Goal: Task Accomplishment & Management: Use online tool/utility

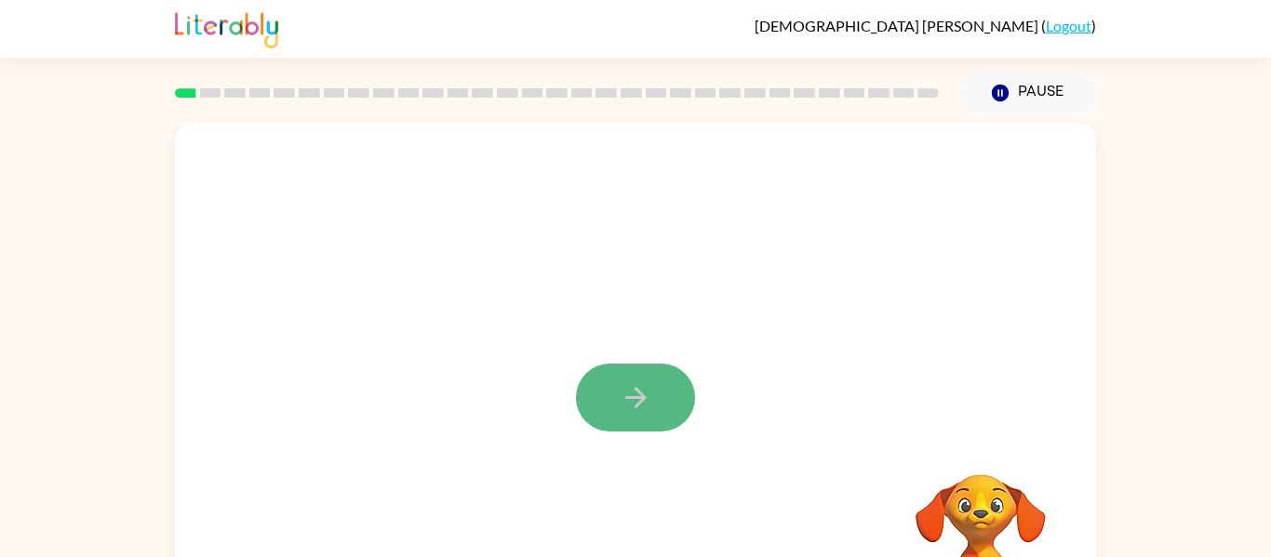
click at [624, 416] on button "button" at bounding box center [635, 398] width 119 height 68
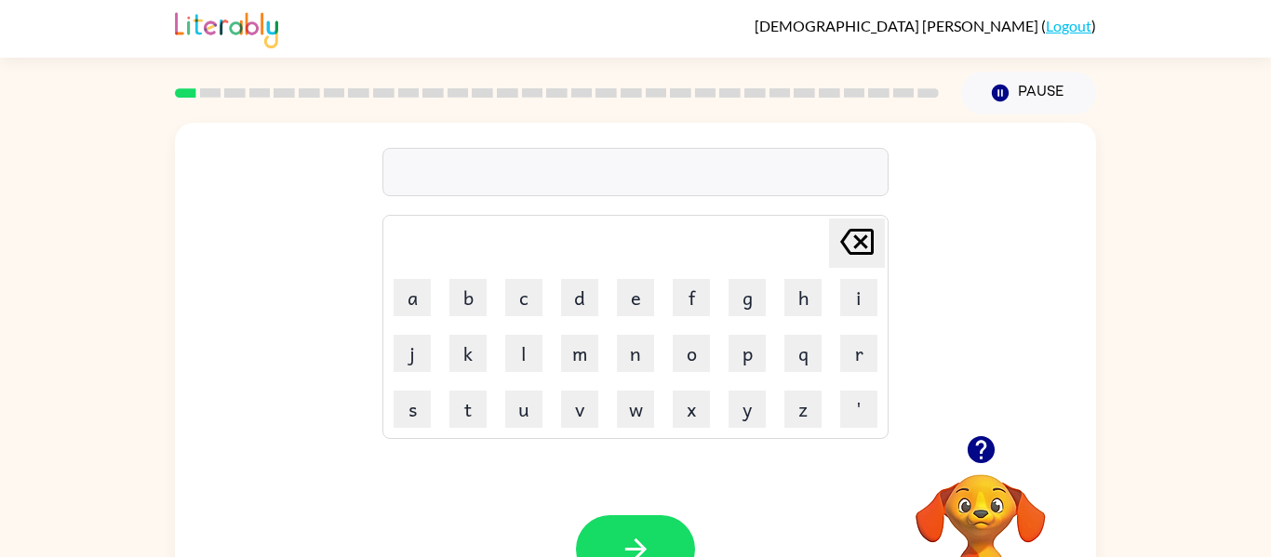
click at [960, 450] on button "button" at bounding box center [981, 449] width 47 height 47
click at [974, 450] on icon "button" at bounding box center [980, 449] width 27 height 27
click at [861, 239] on icon "[PERSON_NAME] last character input" at bounding box center [857, 242] width 45 height 45
click at [754, 353] on button "p" at bounding box center [747, 353] width 37 height 37
click at [420, 295] on button "a" at bounding box center [412, 297] width 37 height 37
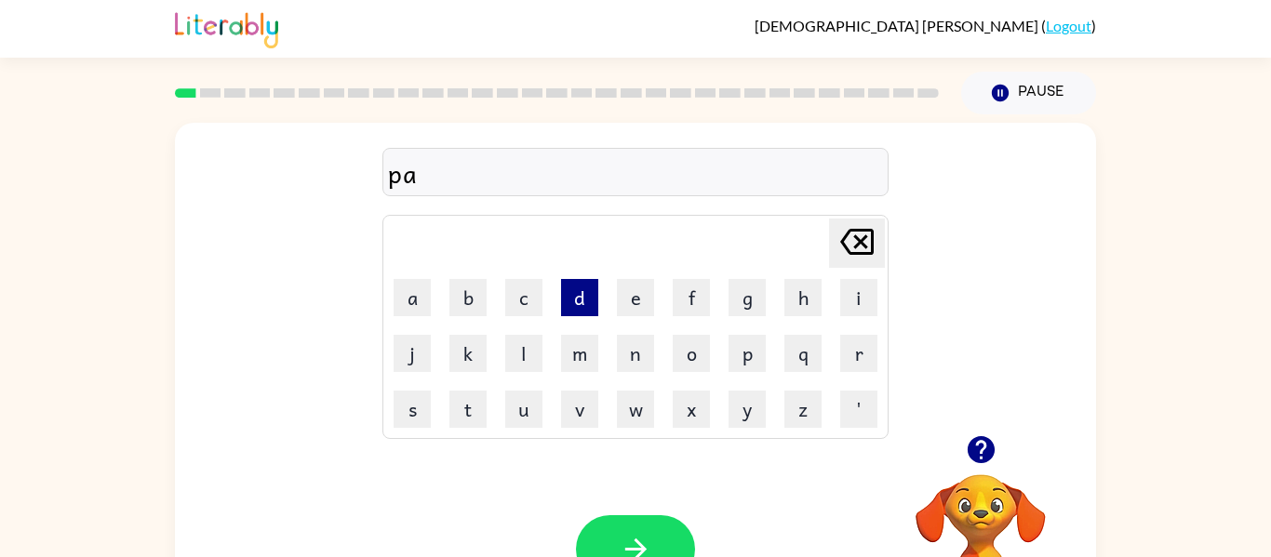
click at [582, 300] on button "d" at bounding box center [579, 297] width 37 height 37
click at [642, 533] on icon "button" at bounding box center [636, 549] width 33 height 33
click at [692, 357] on button "o" at bounding box center [691, 353] width 37 height 37
click at [861, 224] on icon "[PERSON_NAME] last character input" at bounding box center [857, 242] width 45 height 45
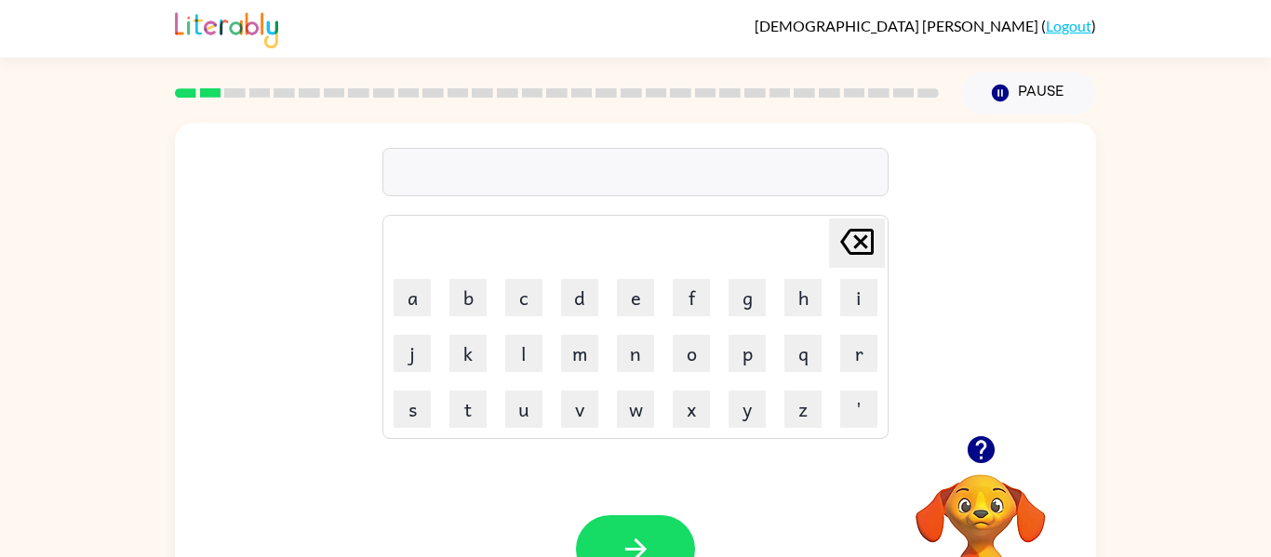
click at [860, 247] on icon "[PERSON_NAME] last character input" at bounding box center [857, 242] width 45 height 45
type button "delete"
click at [853, 223] on icon "[PERSON_NAME] last character input" at bounding box center [857, 242] width 45 height 45
click at [678, 515] on div "Your browser must support playing .mp4 files to use Literably. Please try using…" at bounding box center [635, 549] width 921 height 209
click at [676, 514] on div "Your browser must support playing .mp4 files to use Literably. Please try using…" at bounding box center [635, 549] width 921 height 209
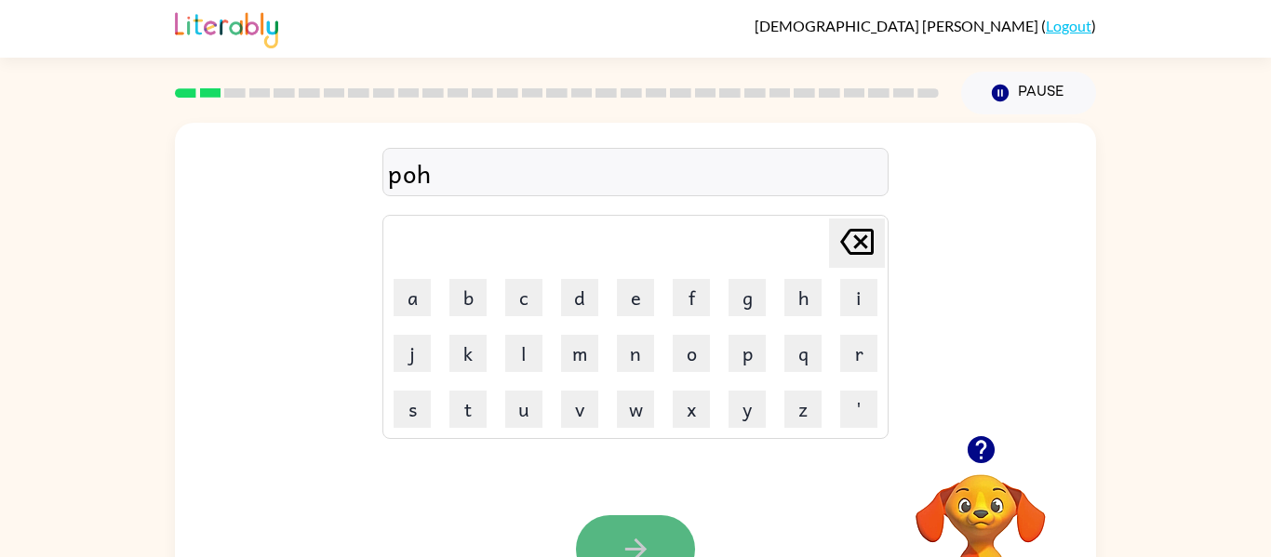
click at [662, 533] on button "button" at bounding box center [635, 550] width 119 height 68
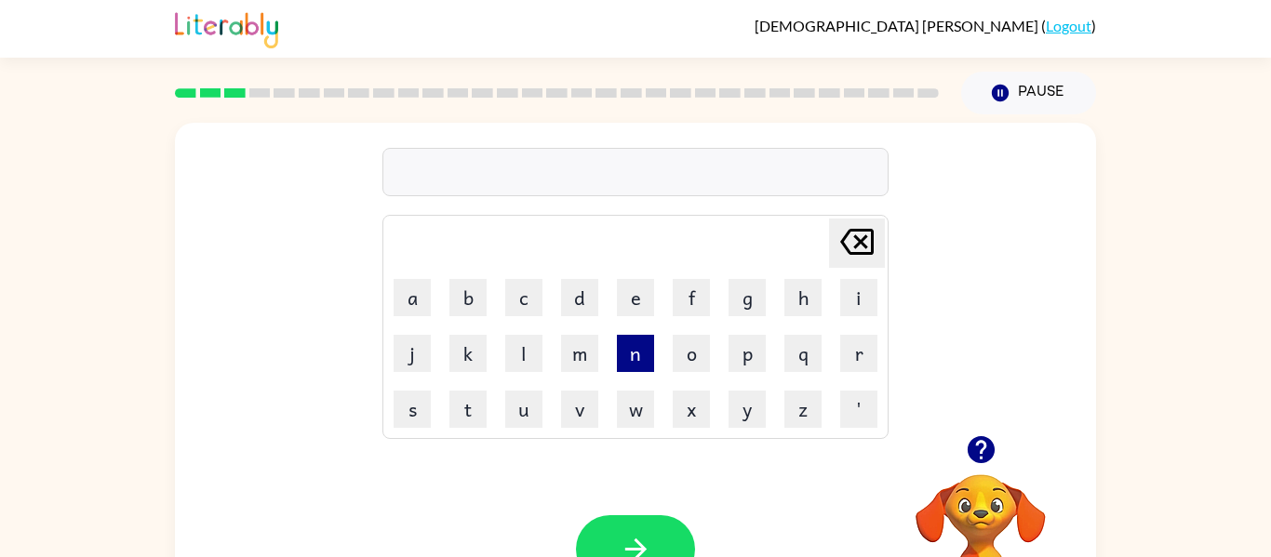
click at [622, 354] on button "n" at bounding box center [635, 353] width 37 height 37
click at [714, 363] on td "o" at bounding box center [692, 354] width 54 height 54
click at [704, 354] on button "o" at bounding box center [691, 353] width 37 height 37
click at [855, 346] on button "r" at bounding box center [858, 353] width 37 height 37
click at [494, 396] on td "t" at bounding box center [468, 410] width 54 height 54
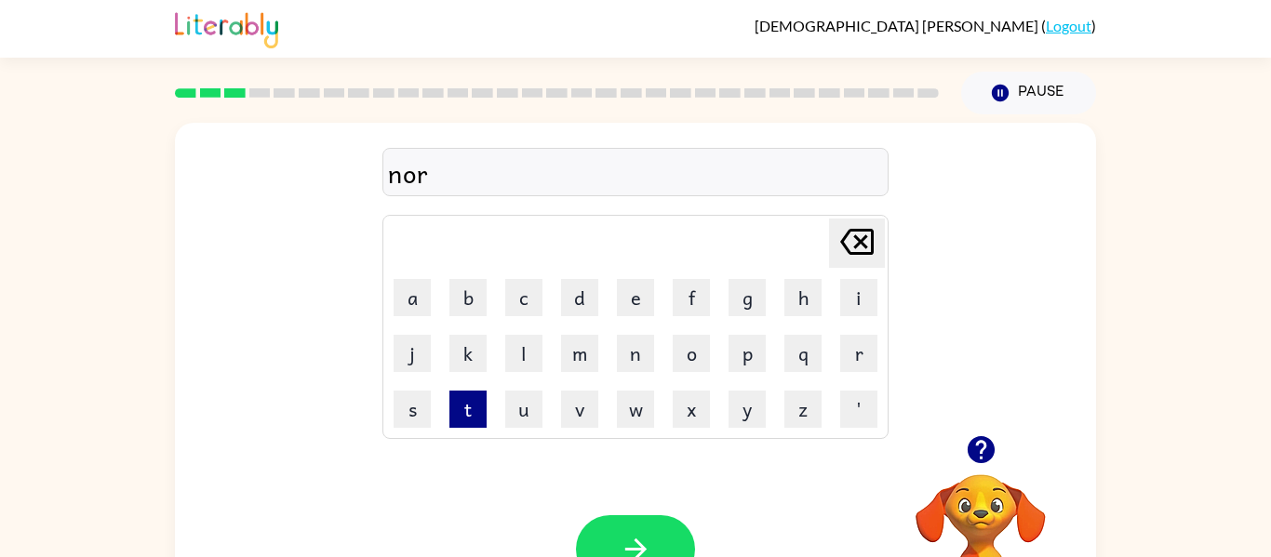
click at [474, 401] on button "t" at bounding box center [468, 409] width 37 height 37
click at [790, 303] on button "h" at bounding box center [803, 297] width 37 height 37
click at [652, 555] on button "button" at bounding box center [635, 550] width 119 height 68
click at [416, 413] on button "s" at bounding box center [412, 409] width 37 height 37
click at [612, 397] on td "w" at bounding box center [636, 410] width 54 height 54
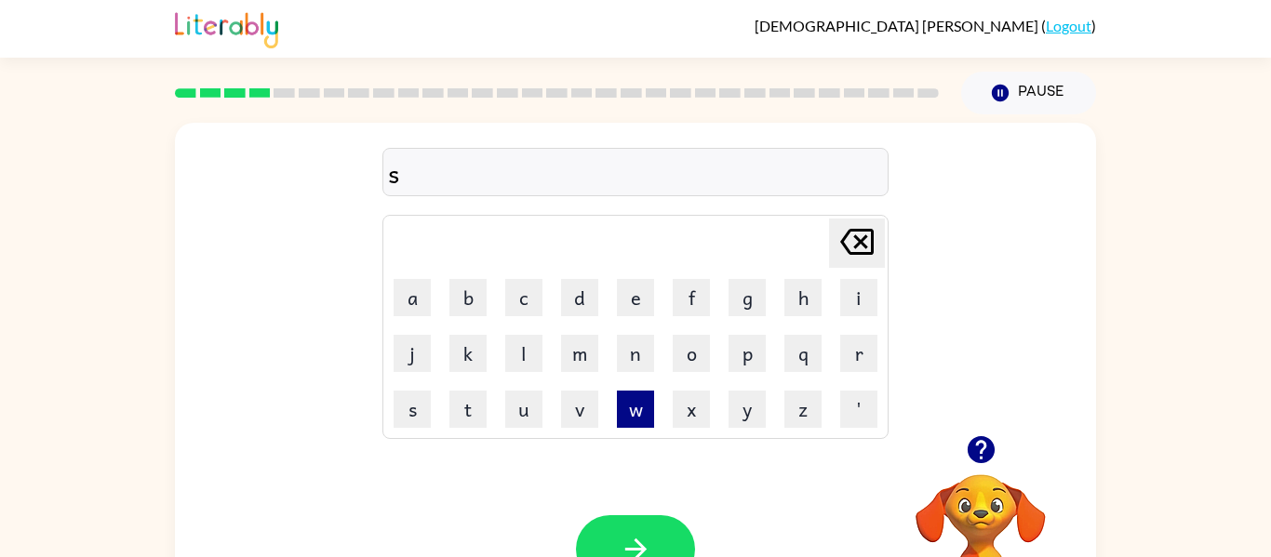
click at [621, 398] on button "w" at bounding box center [635, 409] width 37 height 37
click at [851, 302] on button "i" at bounding box center [858, 297] width 37 height 37
click at [594, 345] on button "m" at bounding box center [579, 353] width 37 height 37
click at [607, 546] on button "button" at bounding box center [635, 550] width 119 height 68
click at [430, 405] on td "s" at bounding box center [412, 410] width 54 height 54
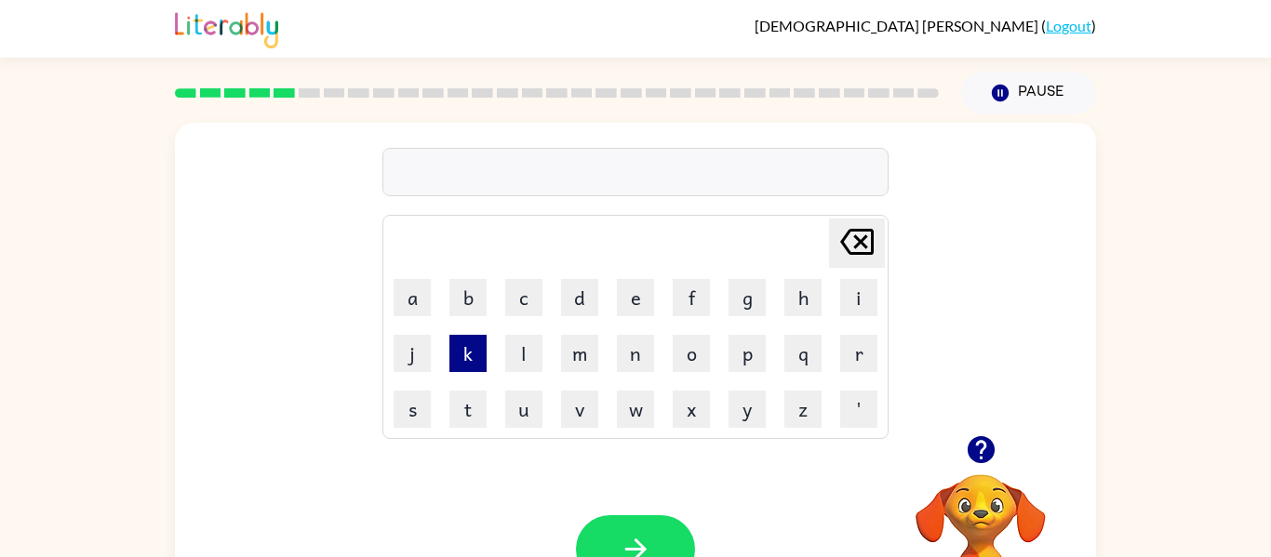
click at [463, 352] on button "k" at bounding box center [468, 353] width 37 height 37
click at [850, 236] on icon "[PERSON_NAME] last character input" at bounding box center [857, 242] width 45 height 45
click at [400, 412] on button "s" at bounding box center [412, 409] width 37 height 37
click at [466, 347] on button "k" at bounding box center [468, 353] width 37 height 37
click at [682, 354] on button "o" at bounding box center [691, 353] width 37 height 37
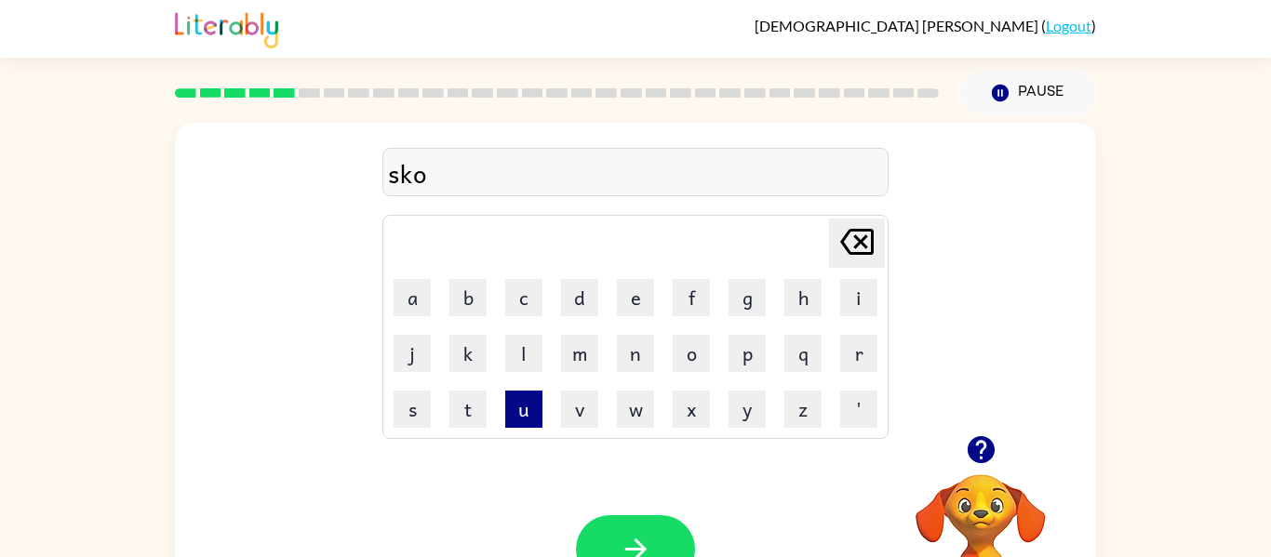
click at [520, 409] on button "u" at bounding box center [523, 409] width 37 height 37
click at [465, 391] on button "t" at bounding box center [468, 409] width 37 height 37
click at [633, 544] on icon "button" at bounding box center [636, 549] width 33 height 33
click at [420, 290] on button "a" at bounding box center [412, 297] width 37 height 37
click at [583, 344] on button "m" at bounding box center [579, 353] width 37 height 37
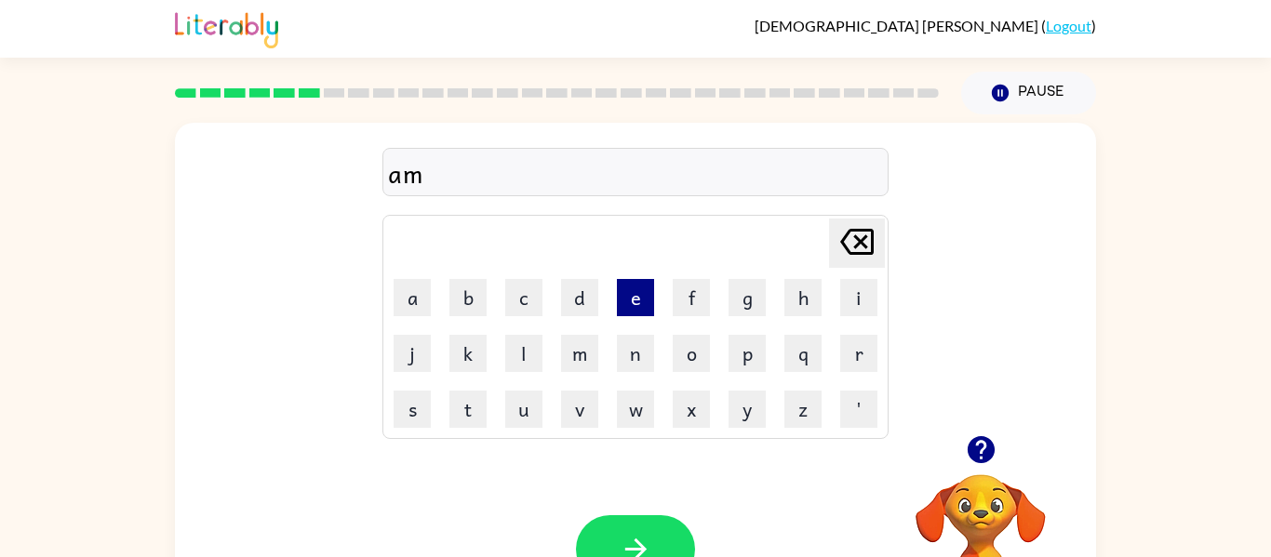
click at [638, 297] on button "e" at bounding box center [635, 297] width 37 height 37
click at [660, 545] on button "button" at bounding box center [635, 550] width 119 height 68
click at [414, 402] on button "s" at bounding box center [412, 409] width 37 height 37
click at [448, 357] on td "k" at bounding box center [468, 354] width 54 height 54
click at [451, 364] on button "k" at bounding box center [468, 353] width 37 height 37
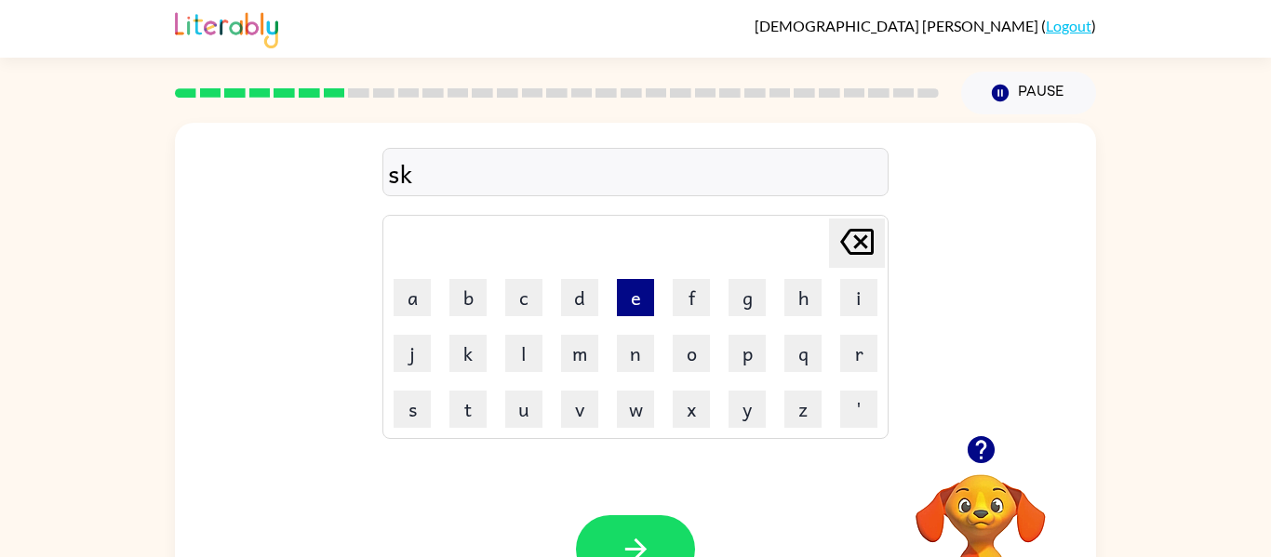
click at [648, 309] on button "e" at bounding box center [635, 297] width 37 height 37
click at [853, 341] on button "r" at bounding box center [858, 353] width 37 height 37
click at [852, 240] on icon "[PERSON_NAME] last character input" at bounding box center [857, 242] width 45 height 45
click at [851, 241] on icon "[PERSON_NAME] last character input" at bounding box center [857, 242] width 45 height 45
click at [855, 355] on button "r" at bounding box center [858, 353] width 37 height 37
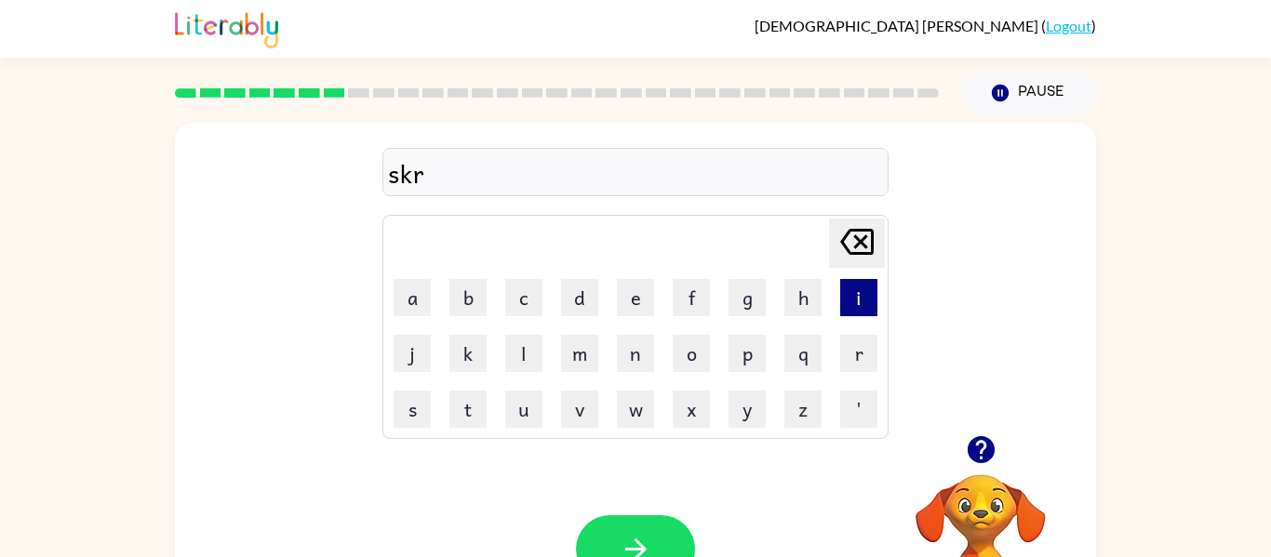
click at [851, 283] on button "i" at bounding box center [858, 297] width 37 height 37
click at [459, 311] on button "b" at bounding box center [468, 297] width 37 height 37
click at [519, 353] on button "l" at bounding box center [523, 353] width 37 height 37
click at [638, 529] on button "button" at bounding box center [635, 550] width 119 height 68
click at [747, 295] on button "g" at bounding box center [747, 297] width 37 height 37
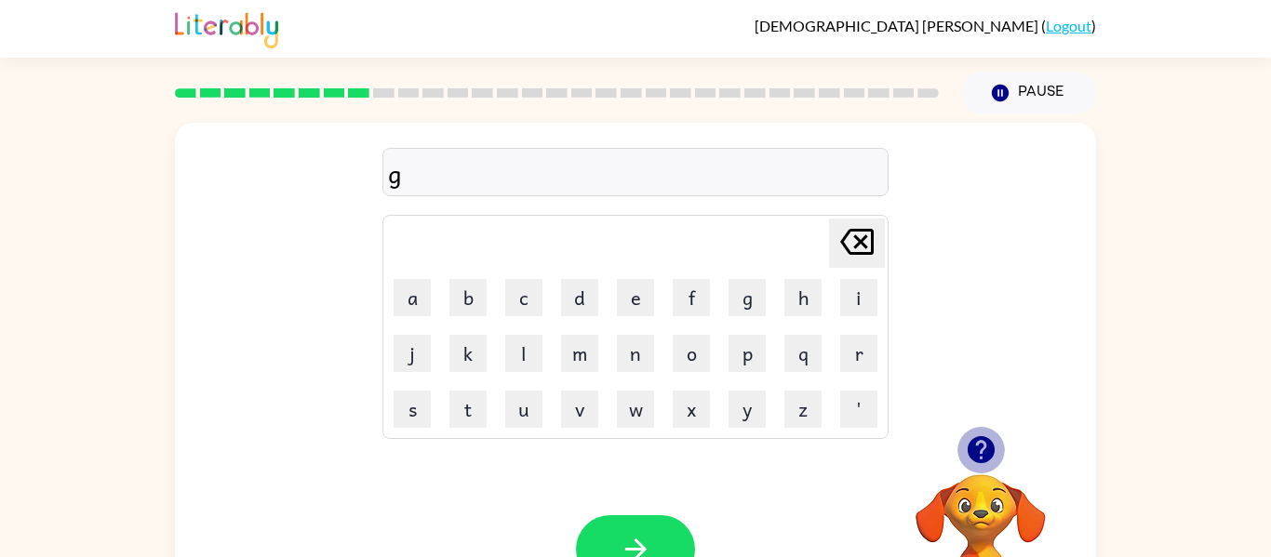
click at [987, 448] on icon "button" at bounding box center [980, 449] width 27 height 27
click at [872, 352] on button "r" at bounding box center [858, 353] width 37 height 37
click at [422, 293] on button "a" at bounding box center [412, 297] width 37 height 37
click at [706, 298] on button "f" at bounding box center [691, 297] width 37 height 37
click at [859, 234] on icon "[PERSON_NAME] last character input" at bounding box center [857, 242] width 45 height 45
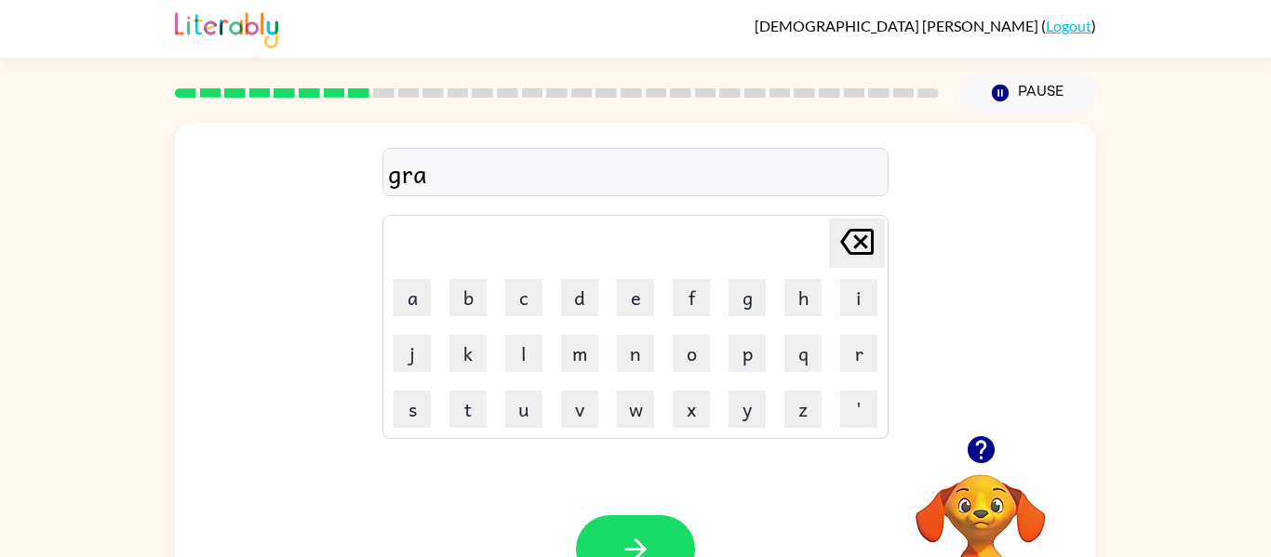
click at [859, 234] on icon "[PERSON_NAME] last character input" at bounding box center [857, 242] width 45 height 45
click at [820, 289] on button "h" at bounding box center [803, 297] width 37 height 37
click at [851, 338] on button "r" at bounding box center [858, 353] width 37 height 37
click at [425, 289] on button "a" at bounding box center [412, 297] width 37 height 37
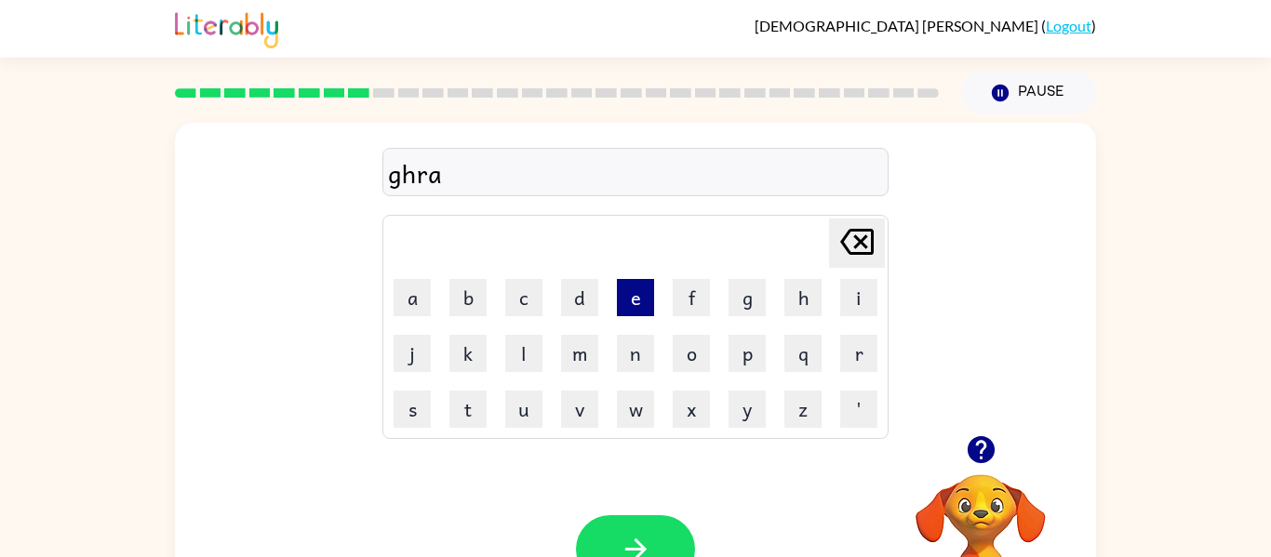
click at [649, 309] on button "e" at bounding box center [635, 297] width 37 height 37
click at [854, 233] on icon "[PERSON_NAME] last character input" at bounding box center [857, 242] width 45 height 45
click at [701, 301] on button "f" at bounding box center [691, 297] width 37 height 37
click at [665, 532] on button "button" at bounding box center [635, 550] width 119 height 68
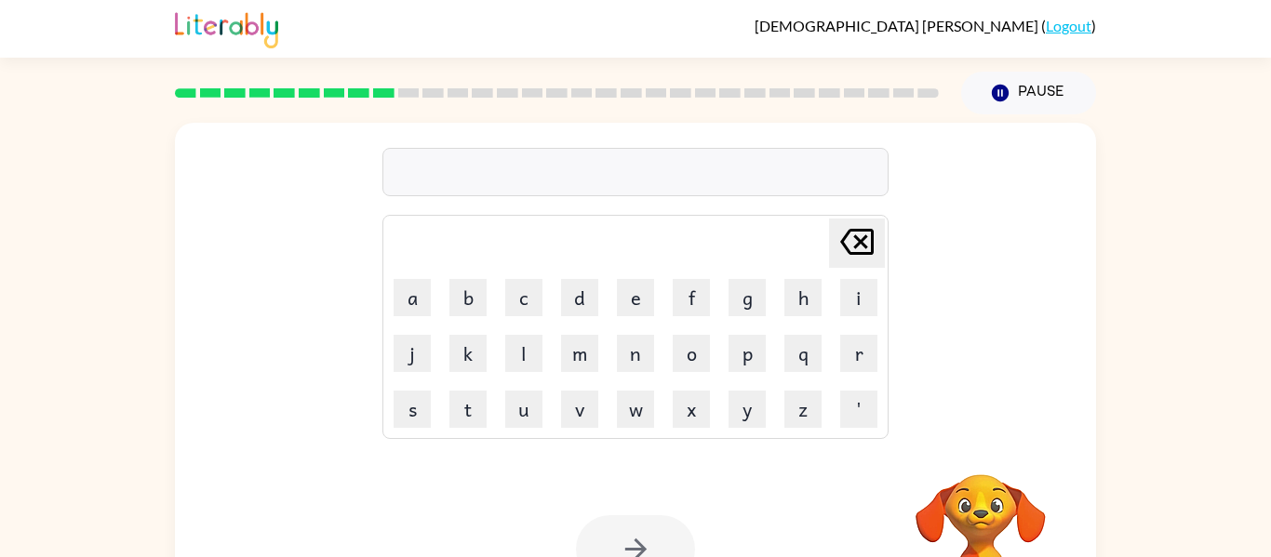
click at [665, 532] on div at bounding box center [635, 550] width 119 height 68
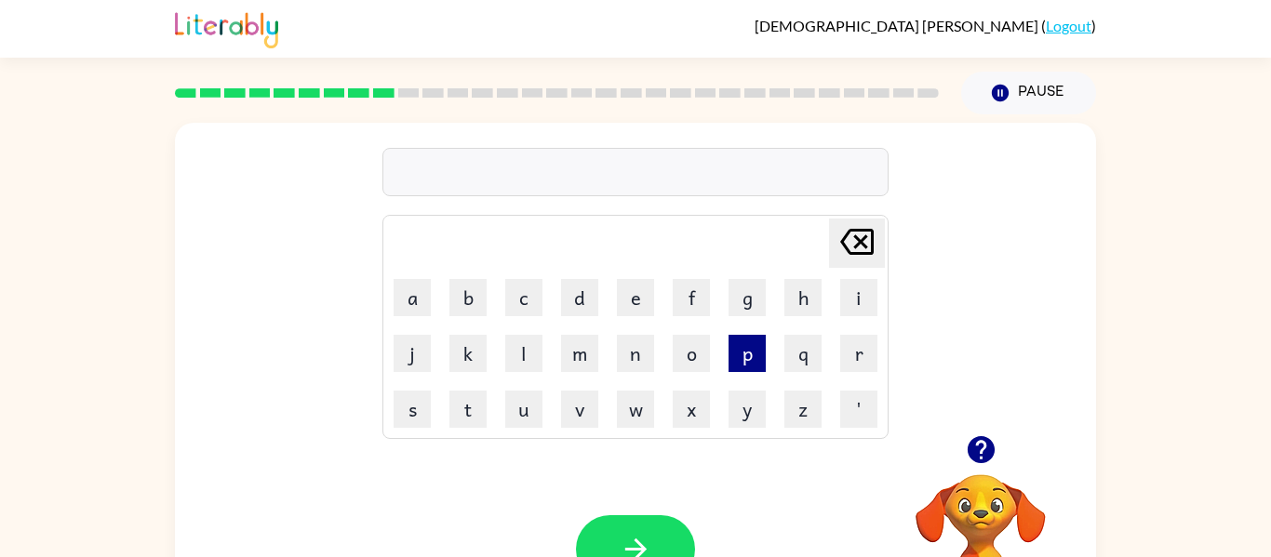
click at [748, 352] on button "p" at bounding box center [747, 353] width 37 height 37
click at [693, 369] on button "o" at bounding box center [691, 353] width 37 height 37
click at [856, 300] on button "i" at bounding box center [858, 297] width 37 height 37
click at [852, 307] on button "i" at bounding box center [858, 297] width 37 height 37
click at [859, 235] on icon "[PERSON_NAME] last character input" at bounding box center [857, 242] width 45 height 45
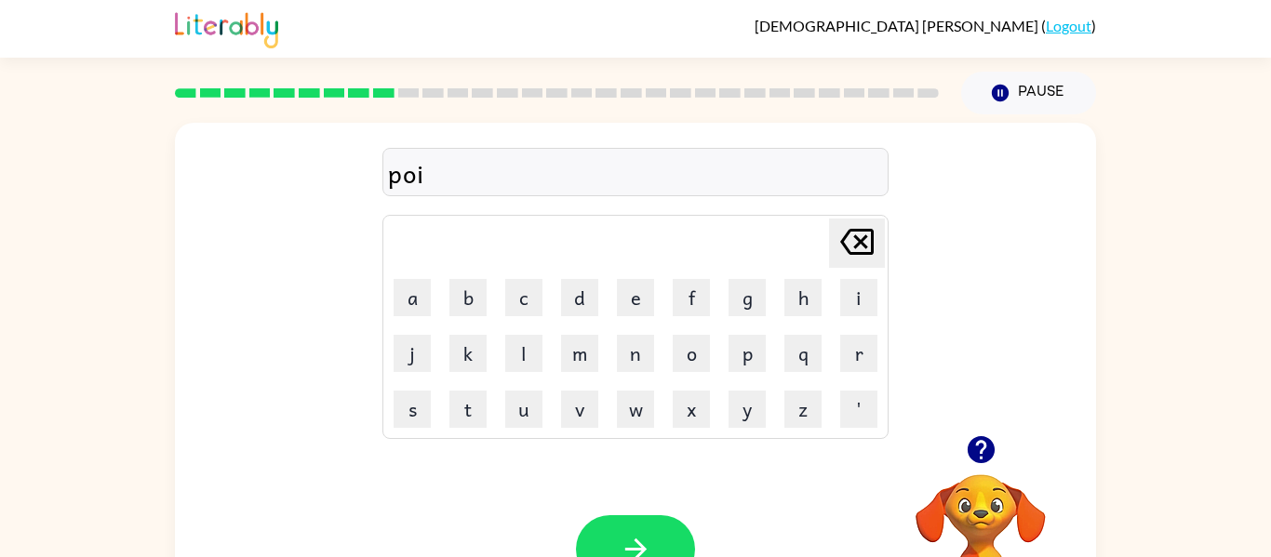
click at [859, 235] on icon "[PERSON_NAME] last character input" at bounding box center [857, 242] width 45 height 45
click at [854, 309] on button "i" at bounding box center [858, 297] width 37 height 37
click at [549, 329] on td "l" at bounding box center [524, 354] width 54 height 54
click at [843, 311] on button "i" at bounding box center [858, 297] width 37 height 37
click at [860, 254] on icon "[PERSON_NAME] last character input" at bounding box center [857, 242] width 45 height 45
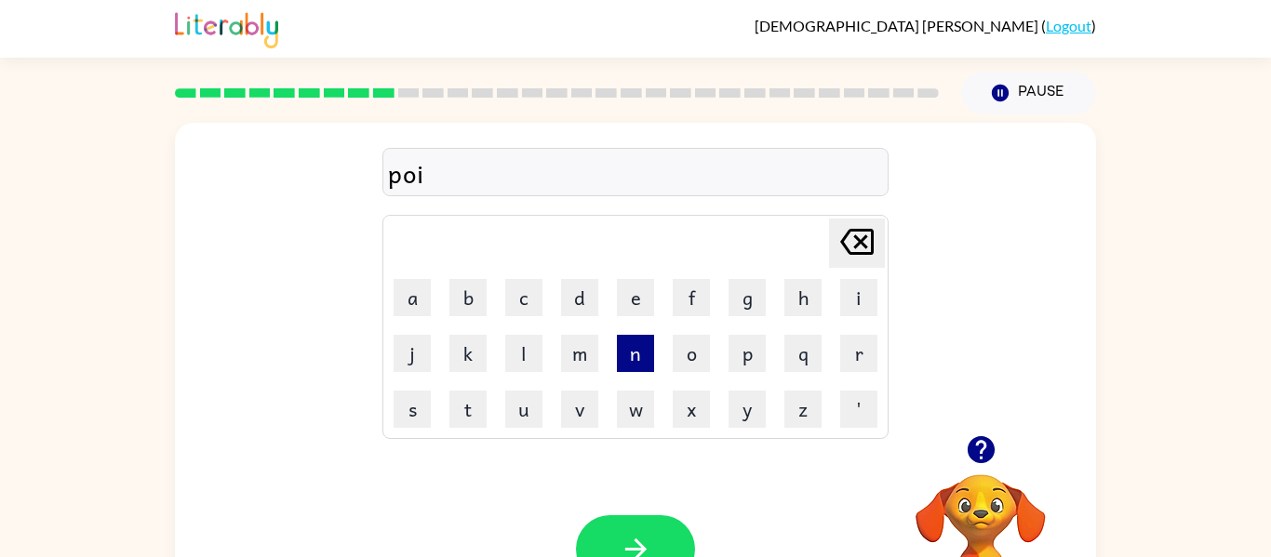
click at [633, 361] on button "n" at bounding box center [635, 353] width 37 height 37
click at [465, 384] on td "t" at bounding box center [468, 410] width 54 height 54
click at [467, 392] on button "t" at bounding box center [468, 409] width 37 height 37
click at [421, 401] on button "s" at bounding box center [412, 409] width 37 height 37
click at [656, 544] on button "button" at bounding box center [635, 550] width 119 height 68
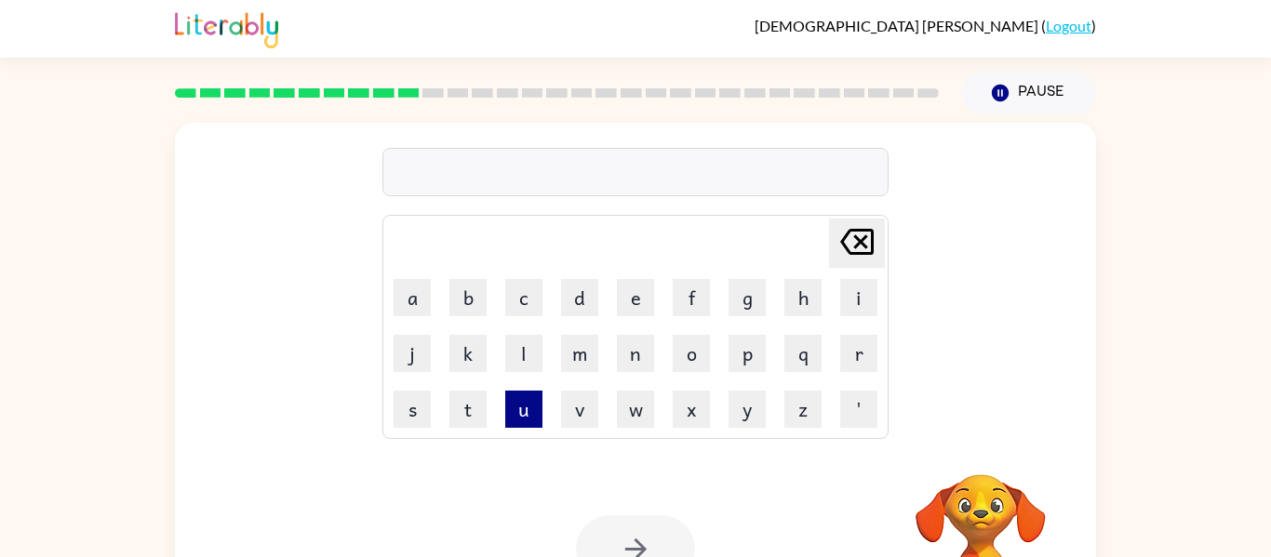
click at [520, 400] on button "u" at bounding box center [523, 409] width 37 height 37
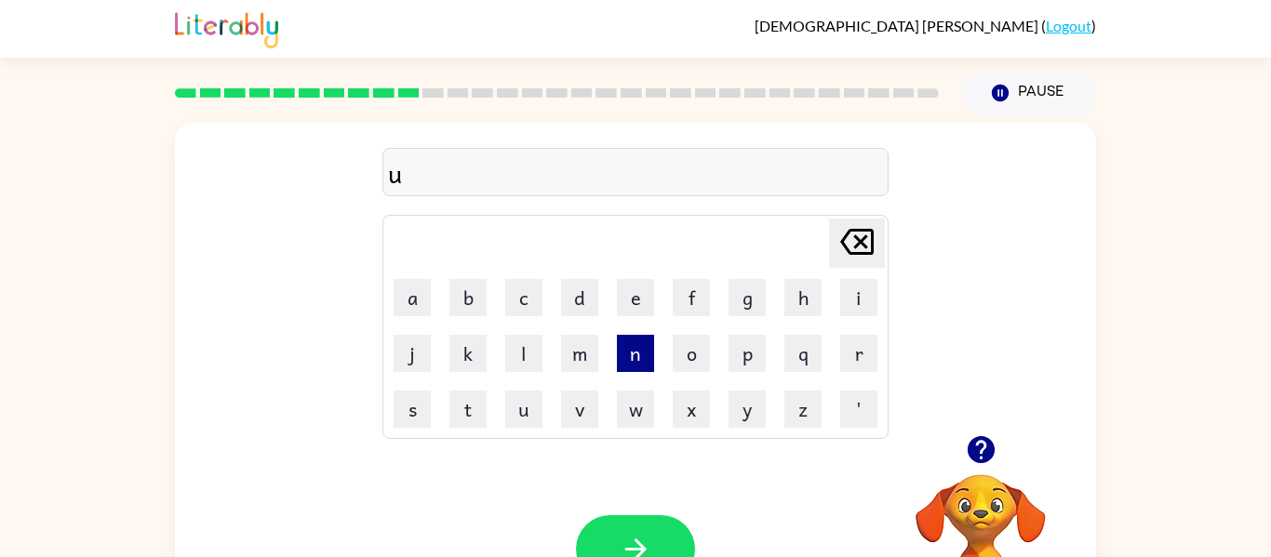
click at [628, 349] on button "n" at bounding box center [635, 353] width 37 height 37
click at [677, 296] on button "f" at bounding box center [691, 297] width 37 height 37
click at [505, 345] on button "l" at bounding box center [523, 353] width 37 height 37
click at [584, 295] on button "d" at bounding box center [579, 297] width 37 height 37
click at [855, 245] on icon at bounding box center [857, 242] width 34 height 26
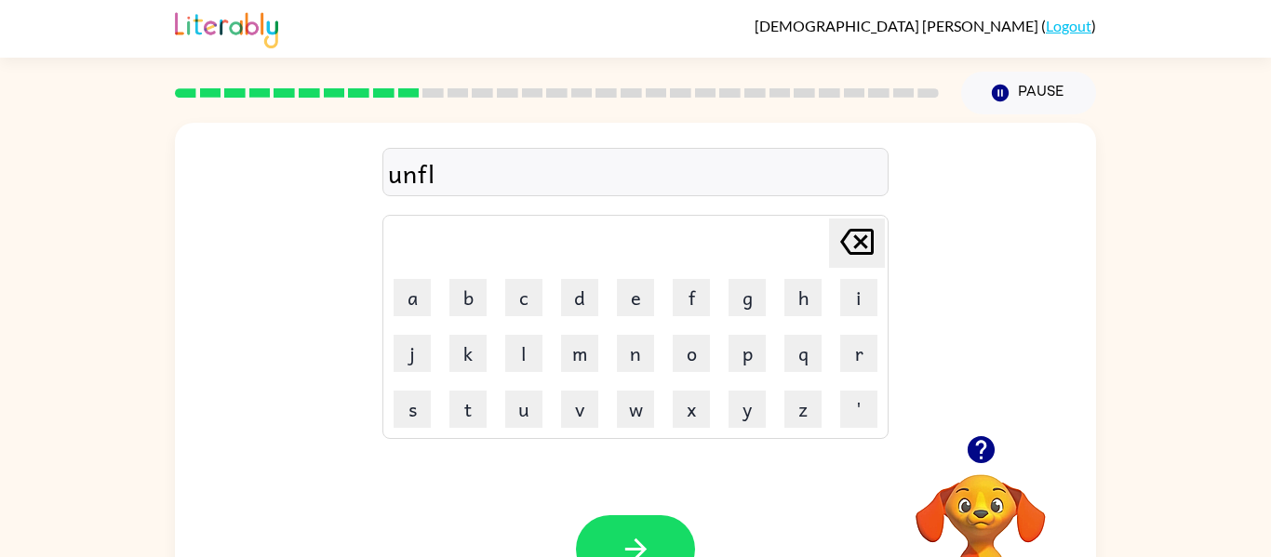
click at [855, 245] on icon at bounding box center [857, 242] width 34 height 26
click at [705, 349] on button "o" at bounding box center [691, 353] width 37 height 37
click at [517, 343] on button "l" at bounding box center [523, 353] width 37 height 37
click at [584, 294] on button "d" at bounding box center [579, 297] width 37 height 37
click at [857, 234] on icon "[PERSON_NAME] last character input" at bounding box center [857, 242] width 45 height 45
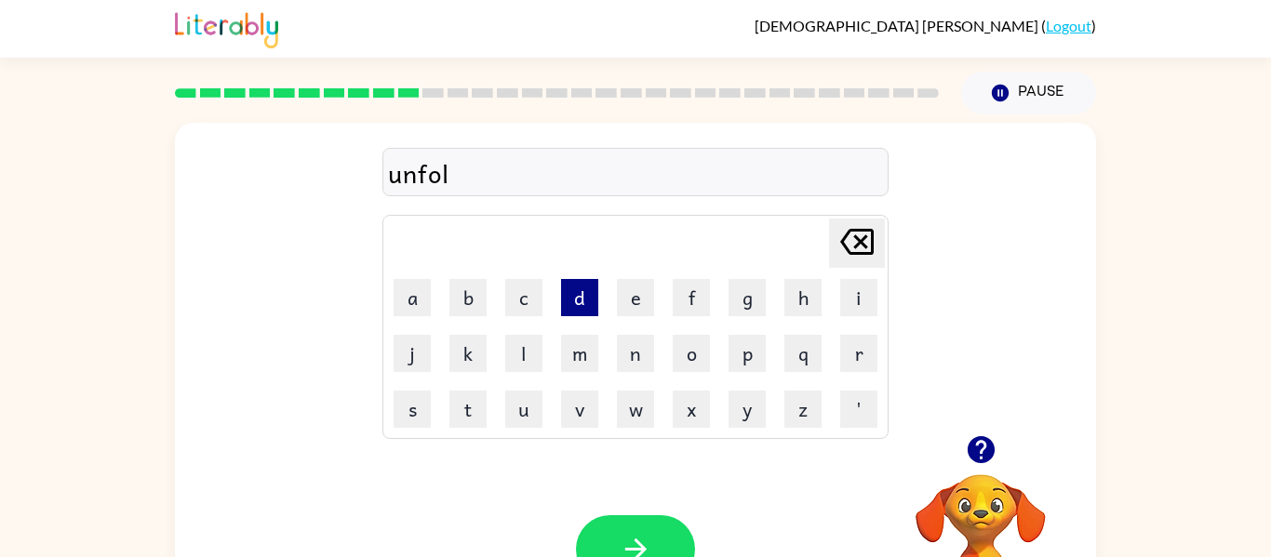
click at [580, 300] on button "d" at bounding box center [579, 297] width 37 height 37
click at [621, 531] on button "button" at bounding box center [635, 550] width 119 height 68
click at [570, 401] on button "v" at bounding box center [579, 409] width 37 height 37
click at [671, 346] on td "o" at bounding box center [692, 354] width 54 height 54
click at [673, 345] on button "o" at bounding box center [691, 353] width 37 height 37
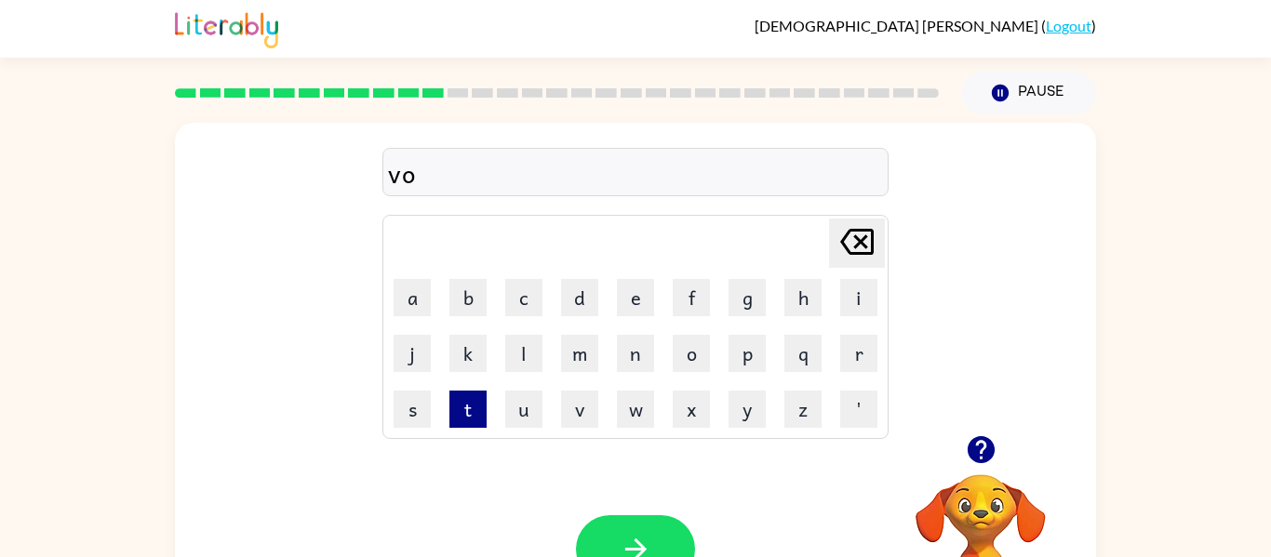
click at [477, 395] on button "t" at bounding box center [468, 409] width 37 height 37
click at [624, 285] on button "e" at bounding box center [635, 297] width 37 height 37
click at [851, 255] on icon "[PERSON_NAME] last character input" at bounding box center [857, 242] width 45 height 45
click at [849, 253] on icon at bounding box center [857, 242] width 34 height 26
click at [853, 243] on icon "[PERSON_NAME] last character input" at bounding box center [857, 242] width 45 height 45
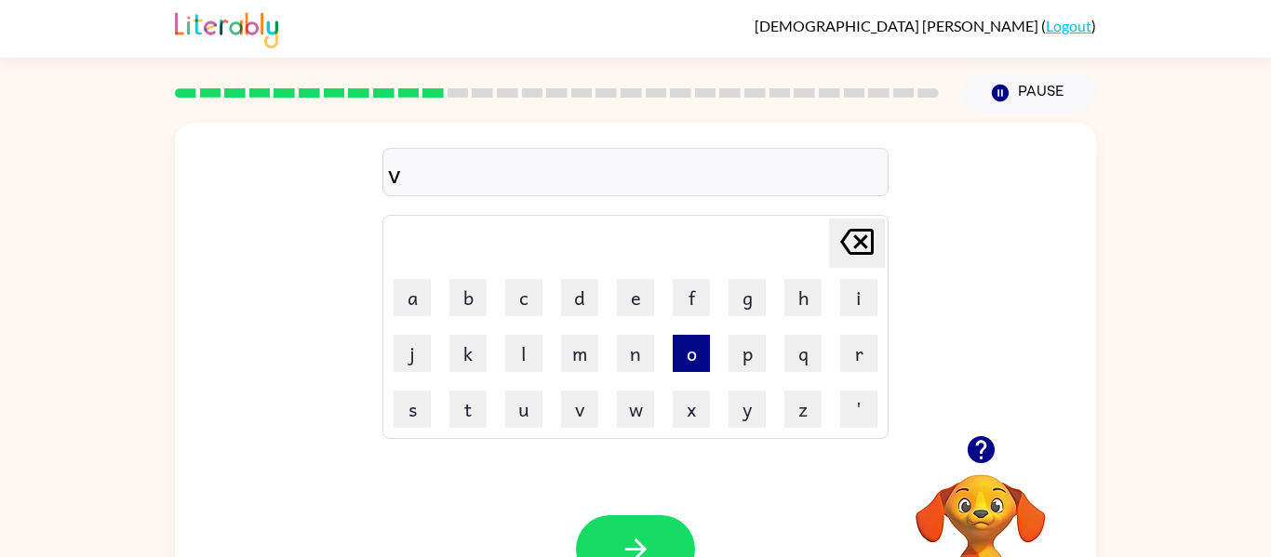
click at [681, 362] on button "o" at bounding box center [691, 353] width 37 height 37
click at [475, 396] on button "t" at bounding box center [468, 409] width 37 height 37
click at [625, 298] on button "e" at bounding box center [635, 297] width 37 height 37
click at [609, 518] on button "button" at bounding box center [635, 550] width 119 height 68
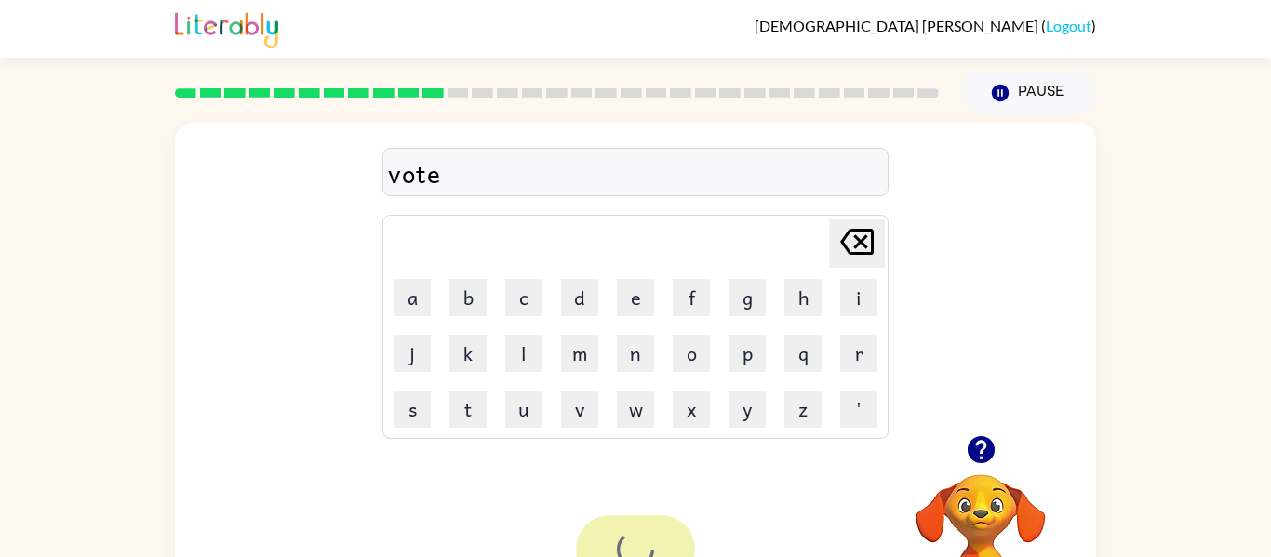
click at [609, 518] on div at bounding box center [635, 550] width 119 height 68
click at [624, 550] on icon "button" at bounding box center [636, 549] width 33 height 33
click at [647, 521] on button "button" at bounding box center [635, 550] width 119 height 68
click at [661, 533] on div at bounding box center [635, 550] width 119 height 68
click at [414, 432] on td "s" at bounding box center [412, 410] width 54 height 54
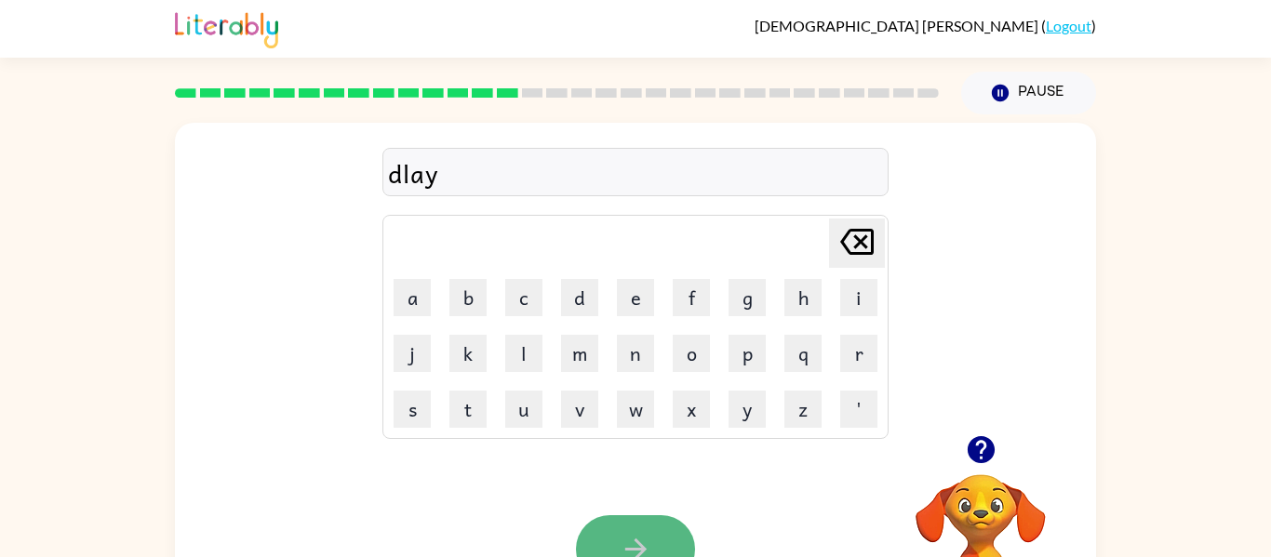
click at [643, 537] on icon "button" at bounding box center [636, 549] width 33 height 33
click at [628, 542] on icon "button" at bounding box center [636, 549] width 33 height 33
click at [638, 539] on icon "button" at bounding box center [636, 549] width 33 height 33
click at [863, 245] on icon at bounding box center [857, 242] width 34 height 26
type button "delete"
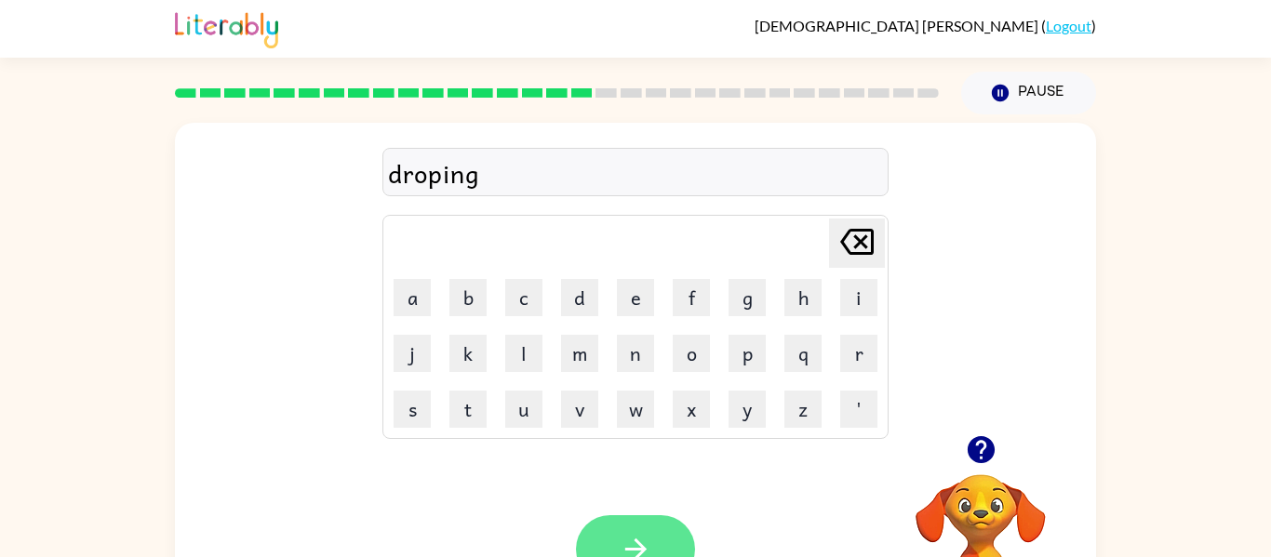
click at [638, 530] on button "button" at bounding box center [635, 550] width 119 height 68
click at [984, 460] on icon "button" at bounding box center [980, 449] width 27 height 27
click at [599, 545] on button "button" at bounding box center [635, 550] width 119 height 68
click at [607, 554] on button "button" at bounding box center [635, 550] width 119 height 68
click at [621, 518] on button "button" at bounding box center [635, 550] width 119 height 68
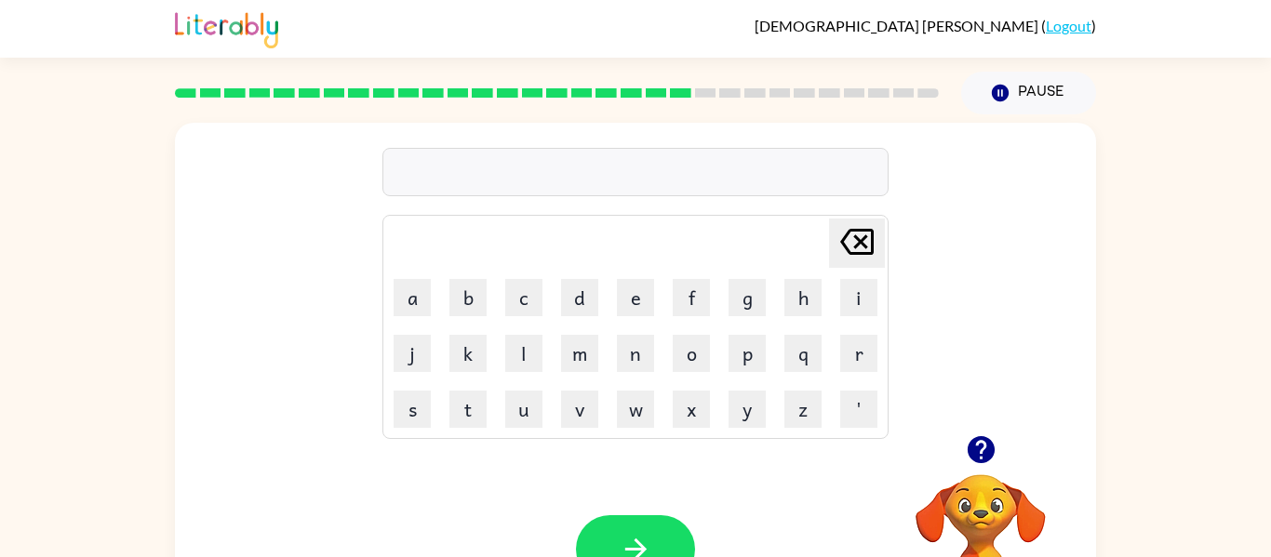
click at [963, 440] on button "button" at bounding box center [981, 449] width 47 height 47
click at [622, 526] on button "button" at bounding box center [635, 550] width 119 height 68
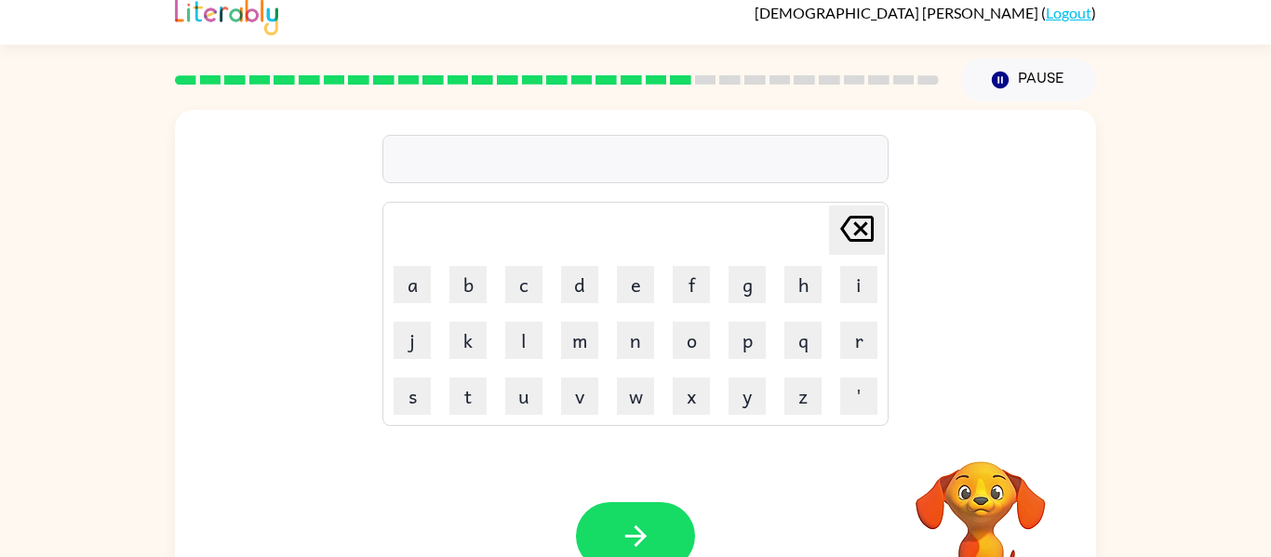
scroll to position [15, 0]
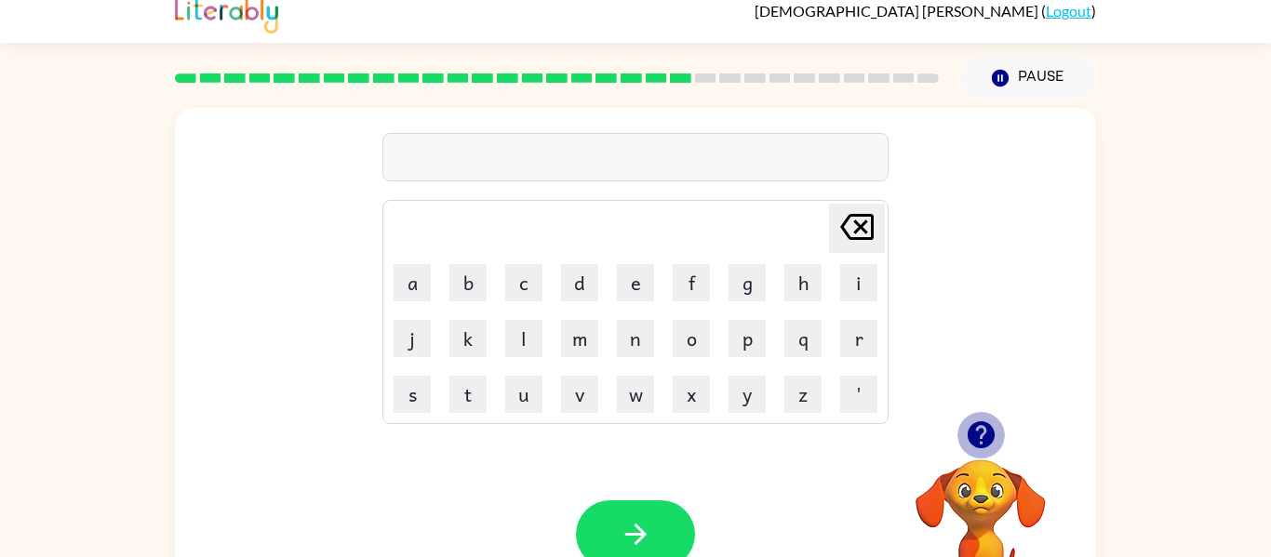
click at [978, 425] on icon "button" at bounding box center [980, 435] width 27 height 27
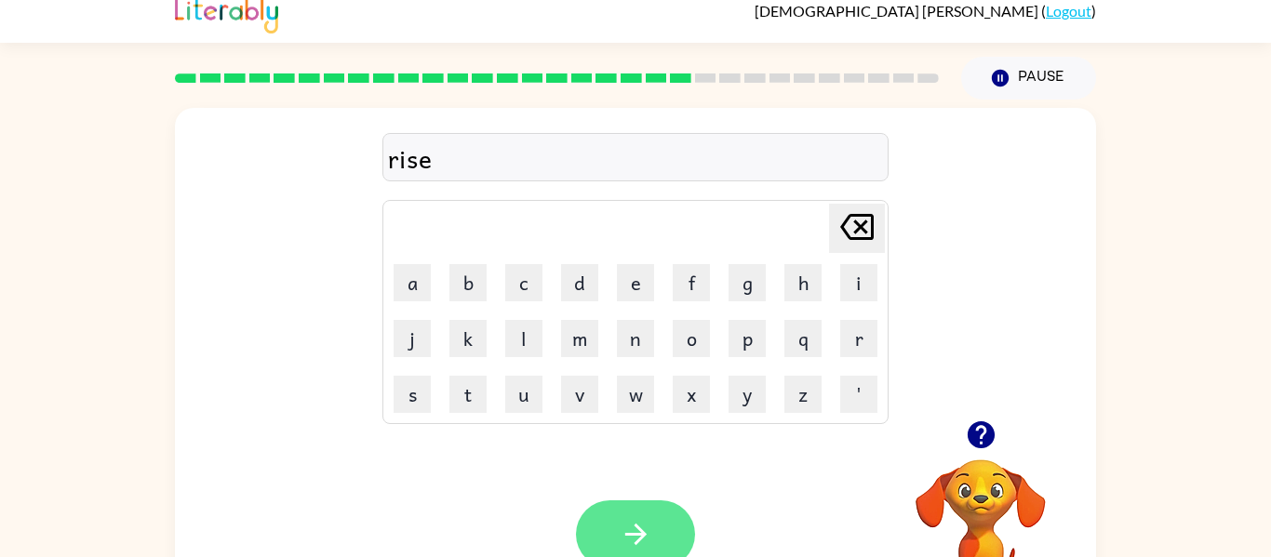
click at [665, 521] on button "button" at bounding box center [635, 535] width 119 height 68
click at [980, 436] on icon "button" at bounding box center [981, 435] width 33 height 33
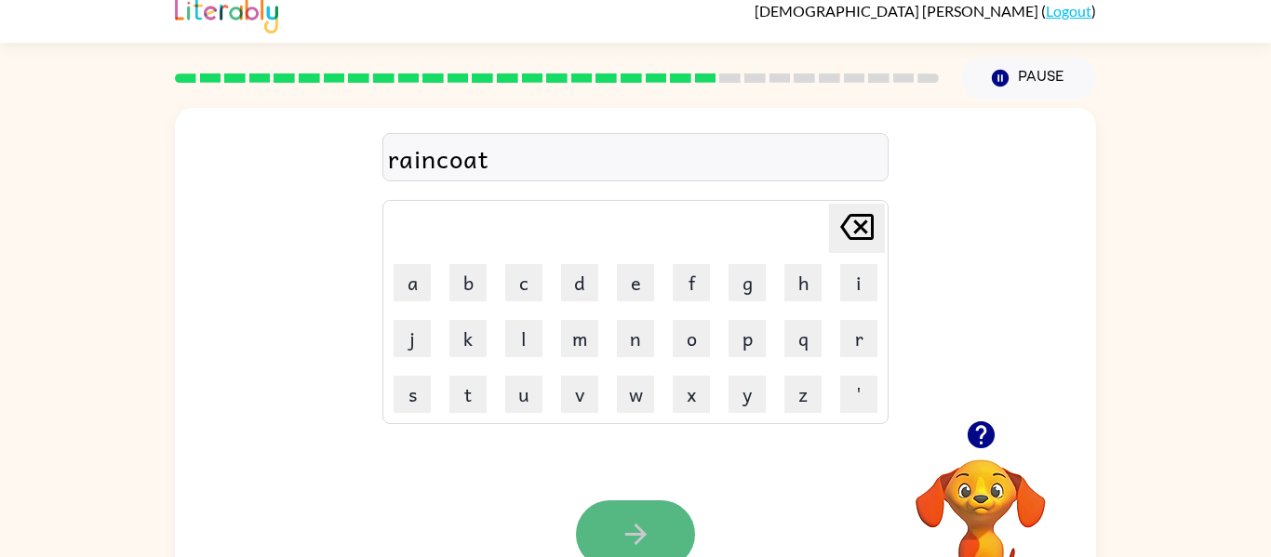
click at [613, 526] on button "button" at bounding box center [635, 535] width 119 height 68
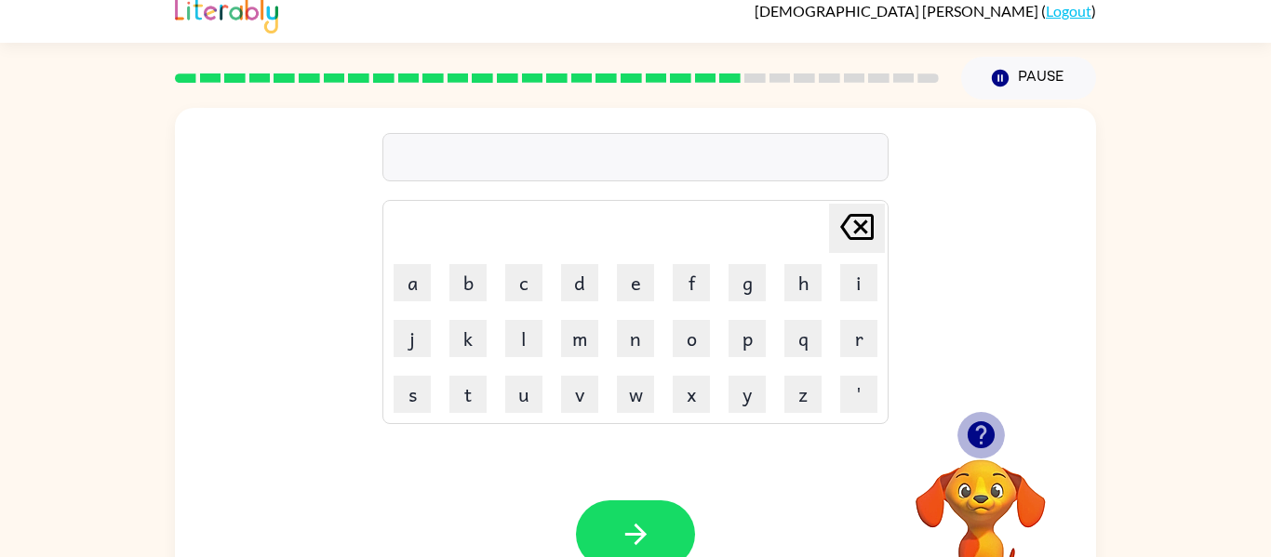
click at [968, 423] on icon "button" at bounding box center [981, 435] width 33 height 33
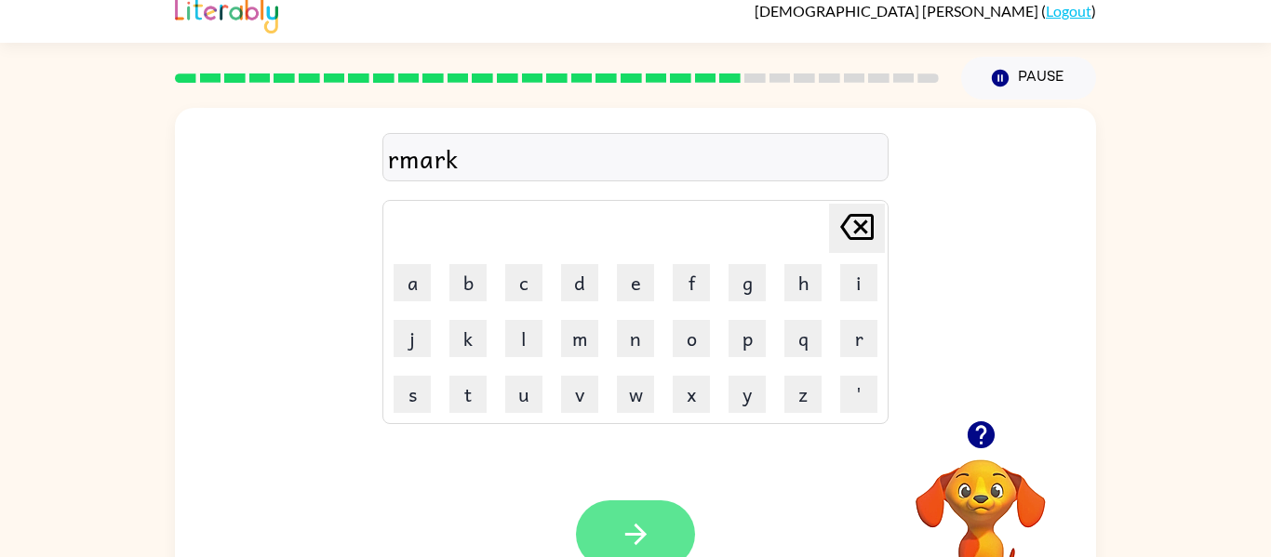
click at [626, 518] on icon "button" at bounding box center [636, 534] width 33 height 33
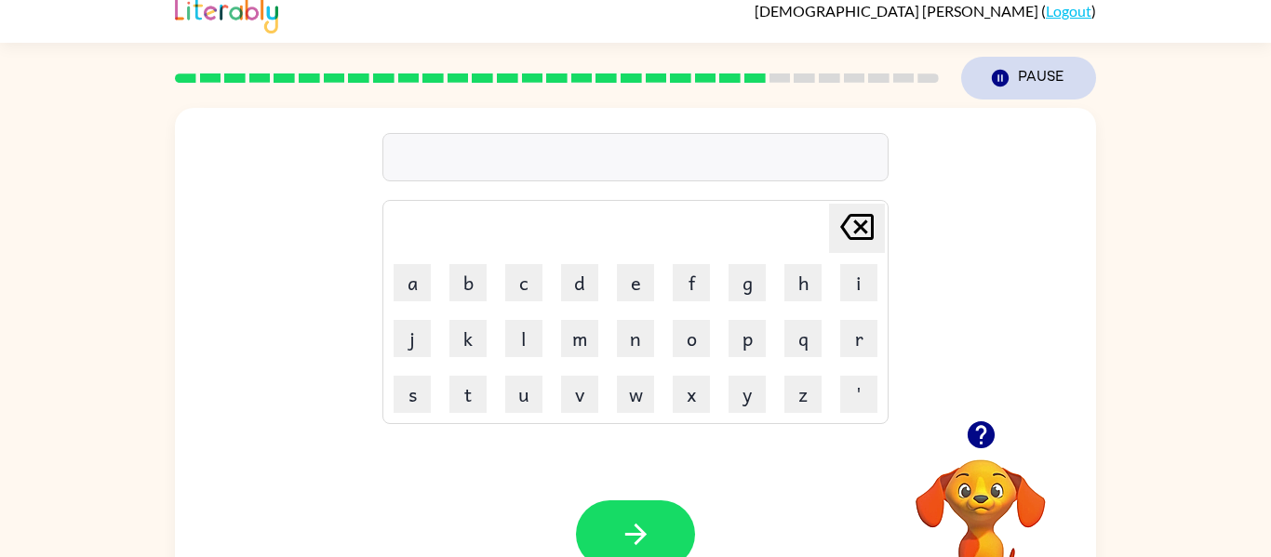
click at [1020, 74] on button "Pause Pause" at bounding box center [1028, 78] width 135 height 43
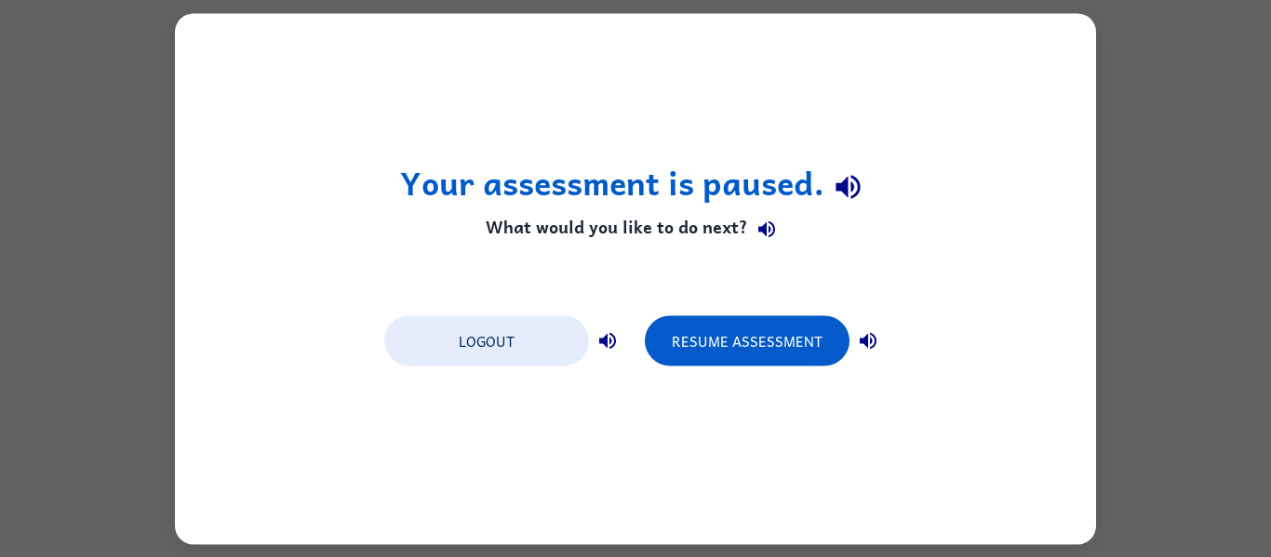
scroll to position [0, 0]
click at [879, 338] on button "button" at bounding box center [868, 340] width 37 height 37
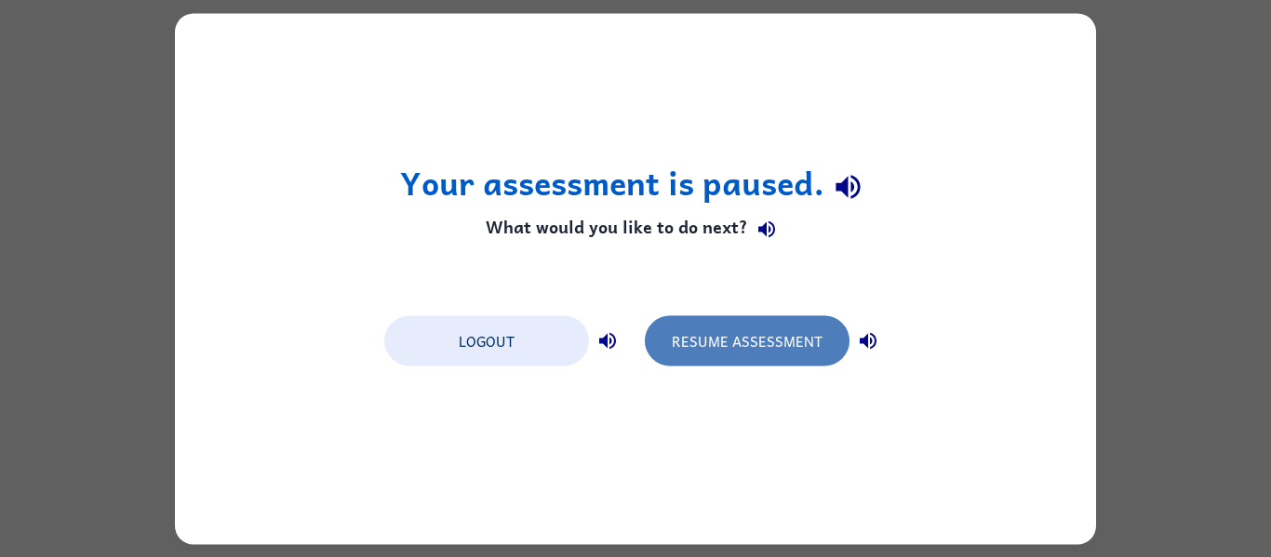
click at [837, 335] on button "Resume Assessment" at bounding box center [747, 341] width 205 height 50
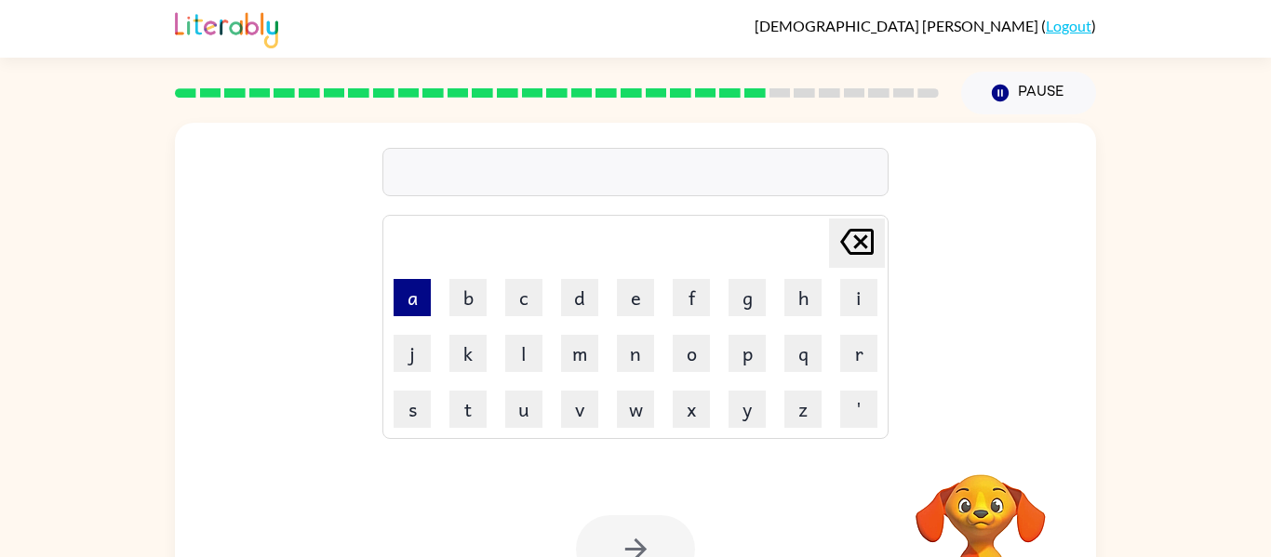
click at [423, 289] on button "a" at bounding box center [412, 297] width 37 height 37
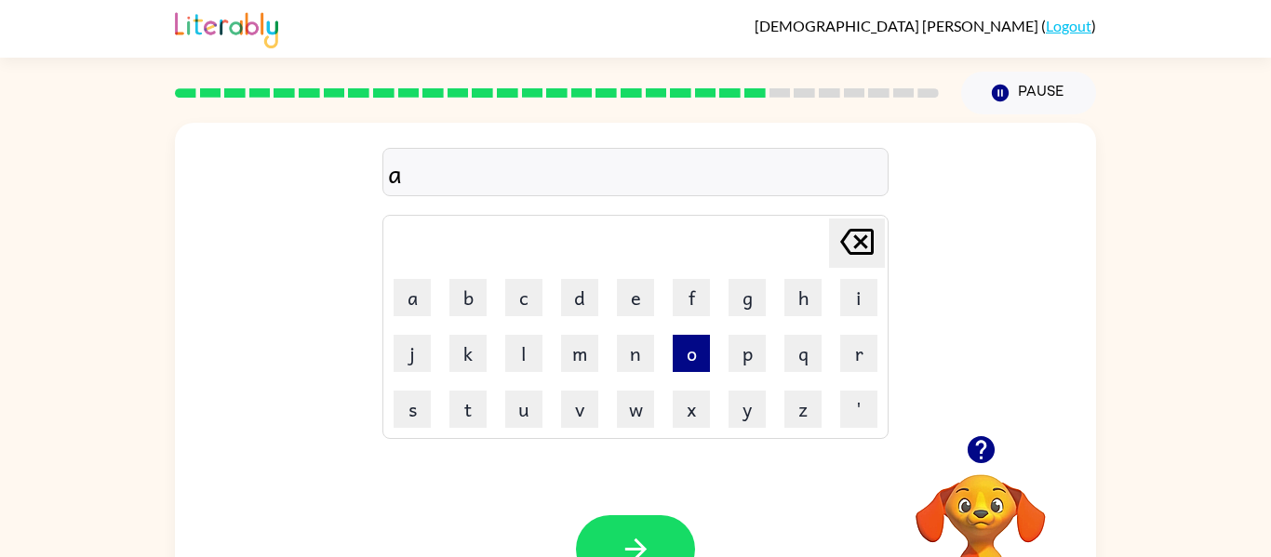
type button "a"
click at [626, 498] on div "Your browser must support playing .mp4 files to use Literably. Please try using…" at bounding box center [635, 549] width 921 height 209
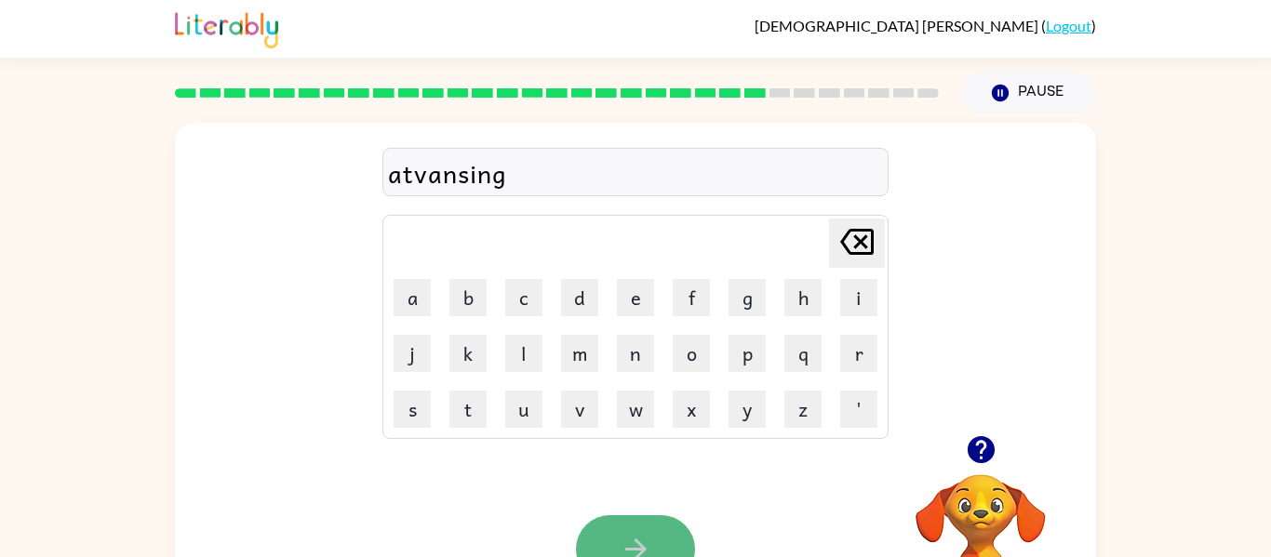
click at [636, 530] on button "button" at bounding box center [635, 550] width 119 height 68
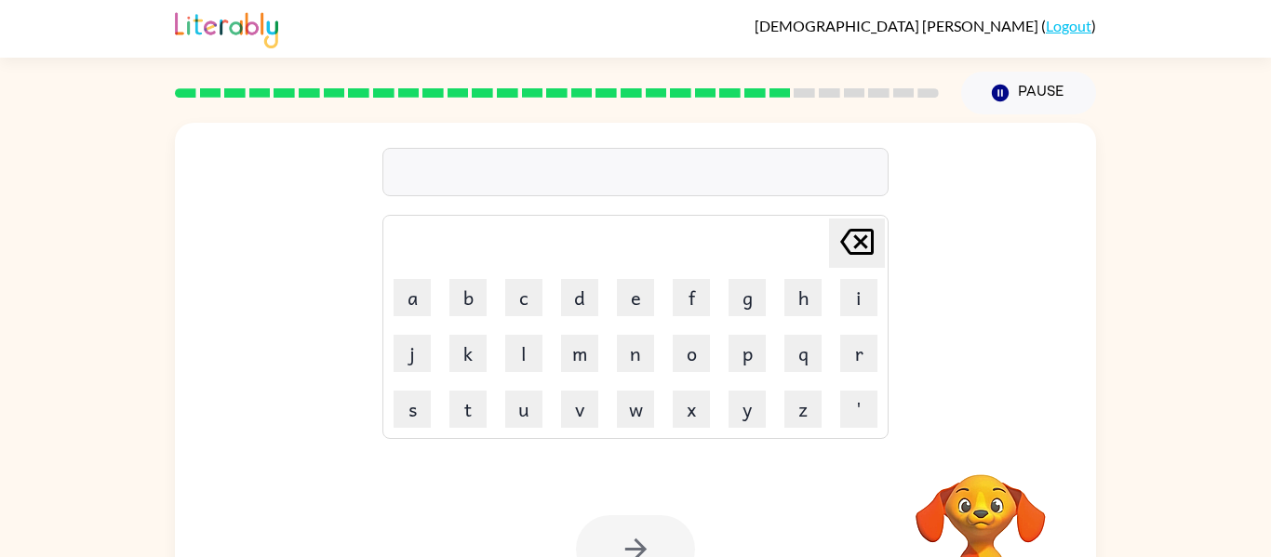
scroll to position [6, 0]
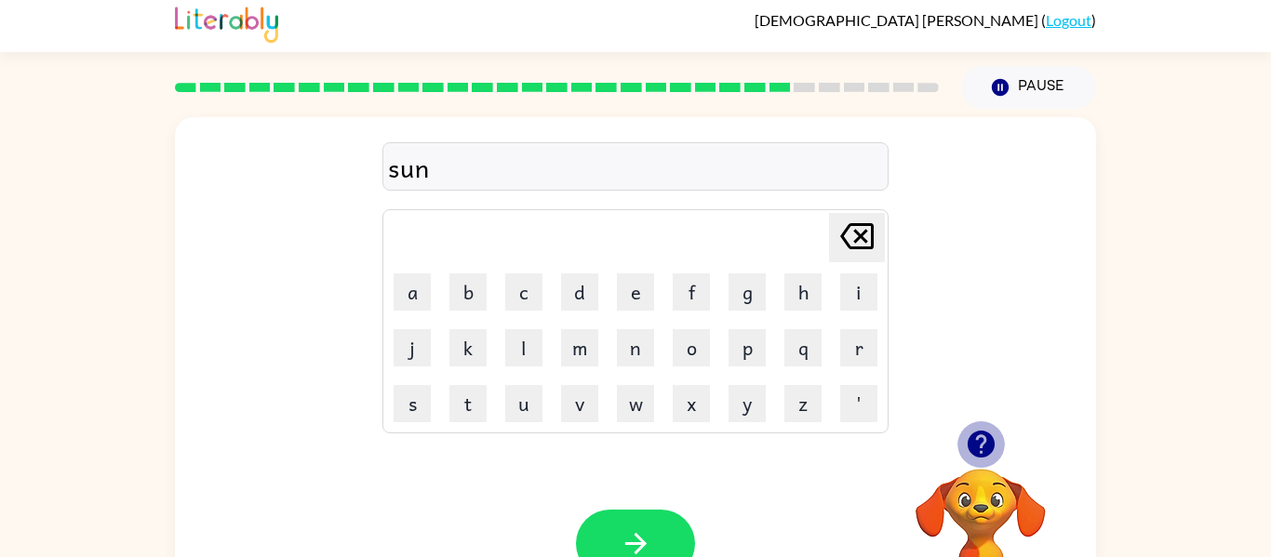
click at [976, 441] on icon "button" at bounding box center [980, 444] width 27 height 27
click at [665, 555] on button "button" at bounding box center [635, 544] width 119 height 68
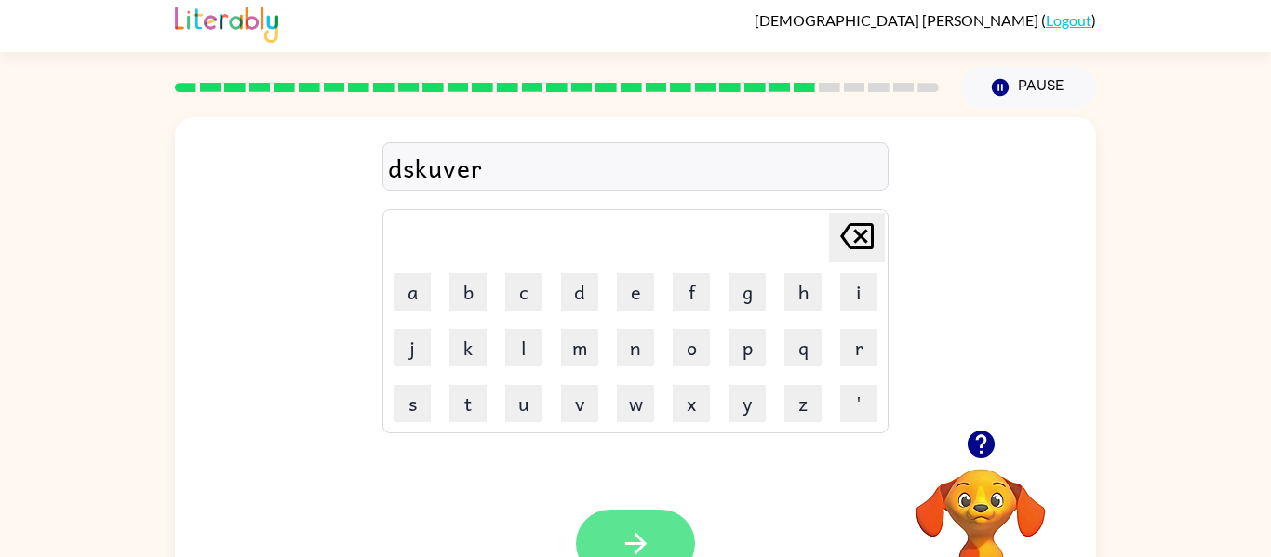
click at [640, 528] on icon "button" at bounding box center [636, 544] width 33 height 33
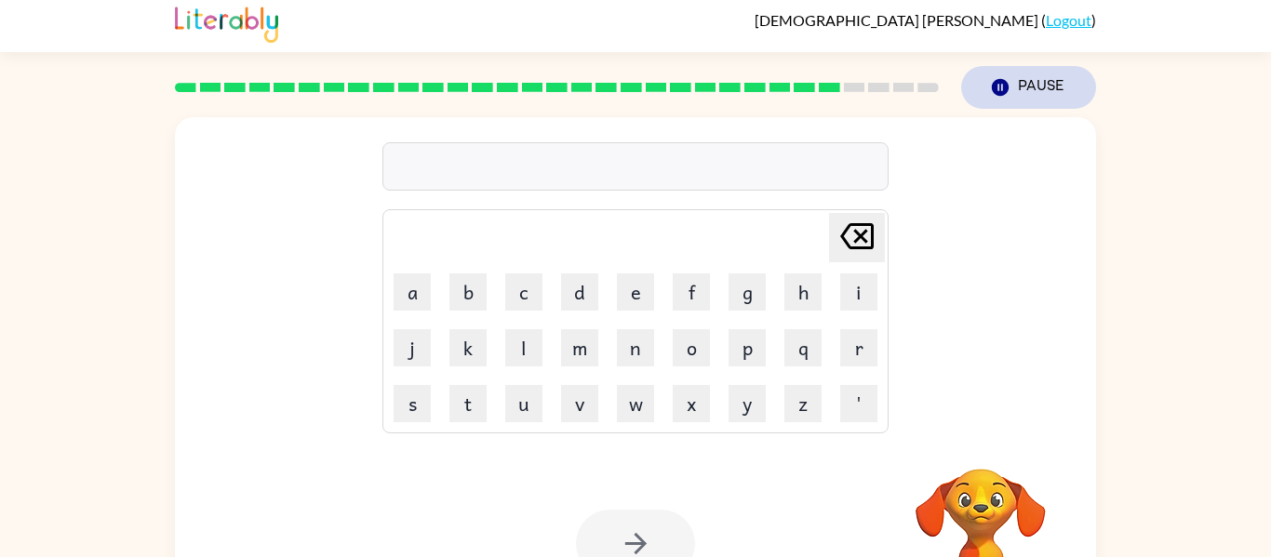
click at [1014, 103] on button "Pause Pause" at bounding box center [1028, 87] width 135 height 43
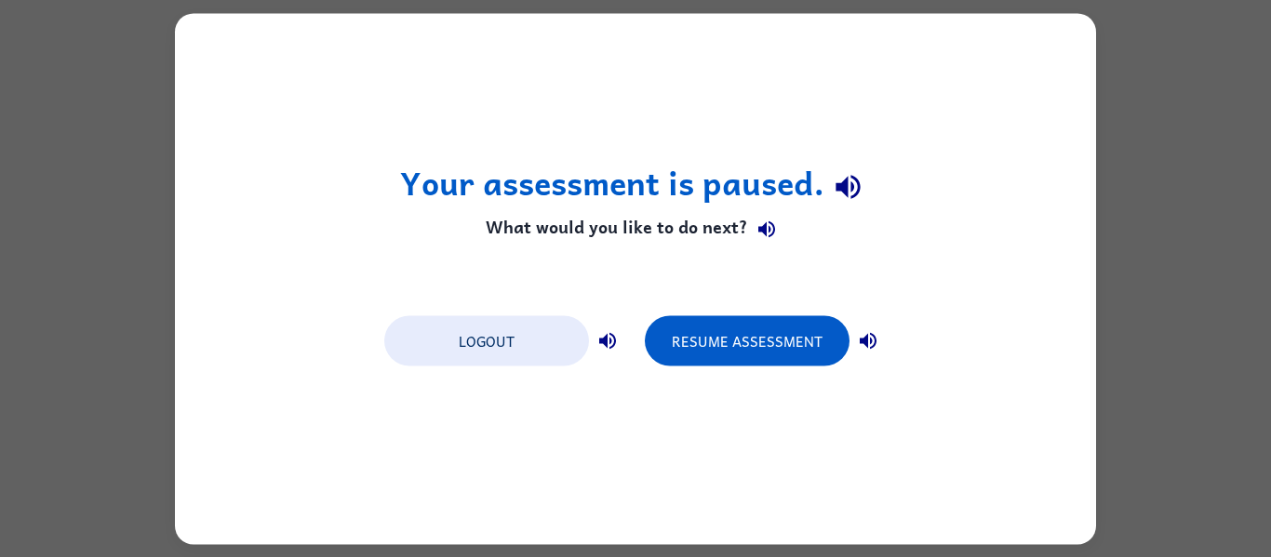
scroll to position [0, 0]
